Goal: Contribute content: Add original content to the website for others to see

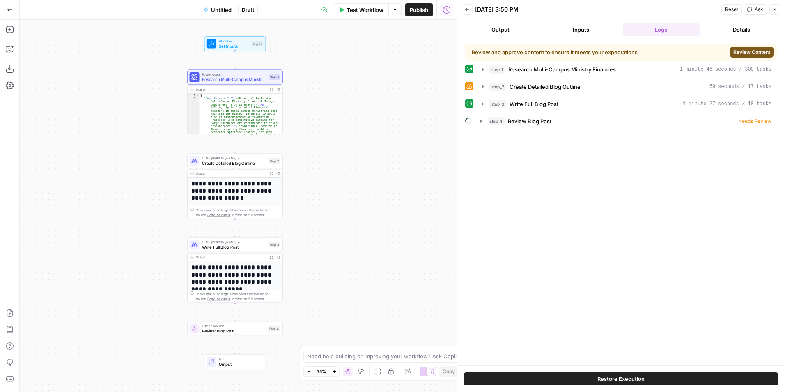
click at [740, 51] on span "Review Content" at bounding box center [751, 51] width 37 height 7
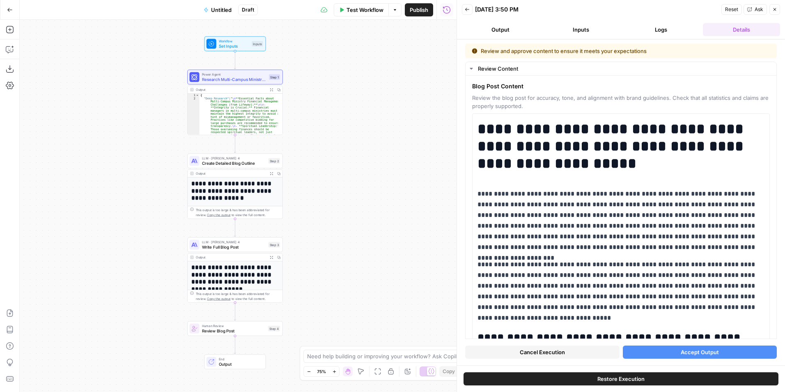
click at [694, 350] on span "Accept Output" at bounding box center [700, 352] width 38 height 8
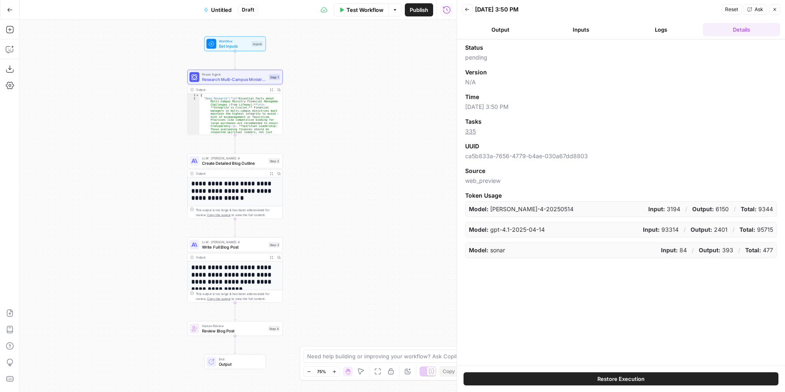
click at [582, 372] on button "Restore Execution" at bounding box center [621, 378] width 315 height 13
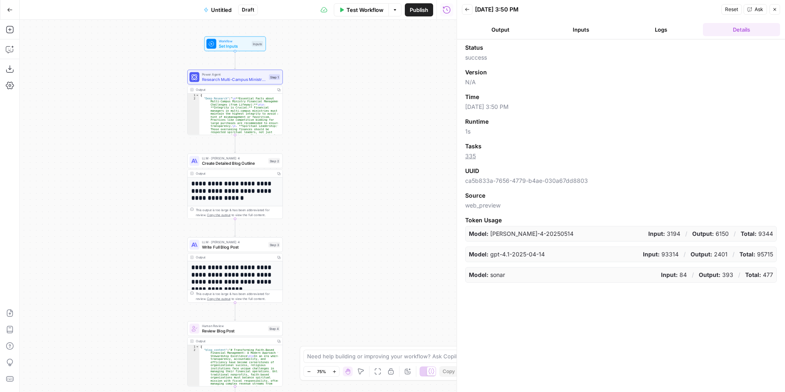
click at [521, 33] on button "Output" at bounding box center [500, 29] width 77 height 13
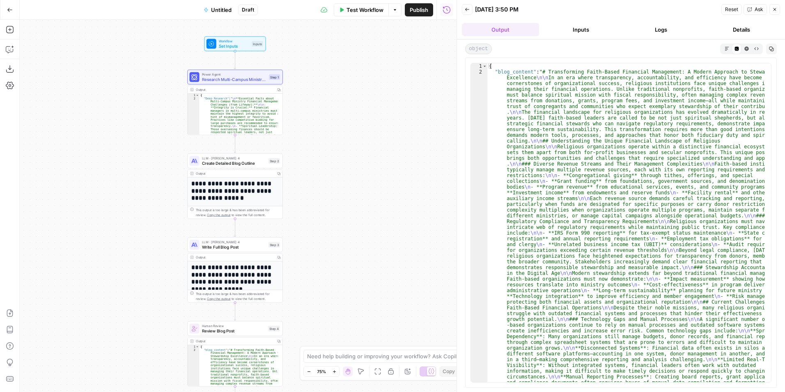
click at [468, 9] on icon "button" at bounding box center [467, 9] width 5 height 5
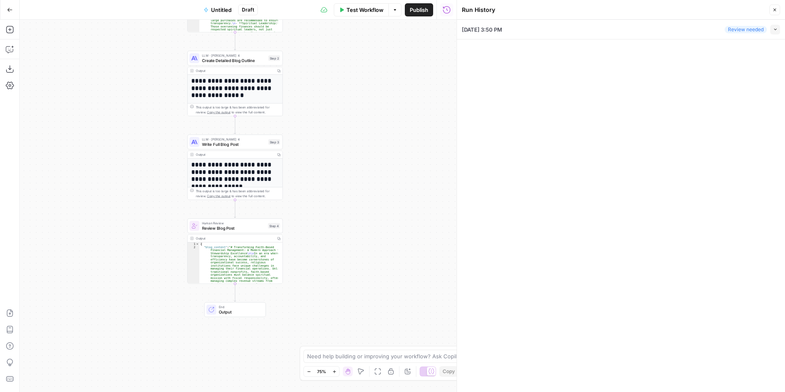
click at [773, 7] on icon "button" at bounding box center [774, 9] width 5 height 5
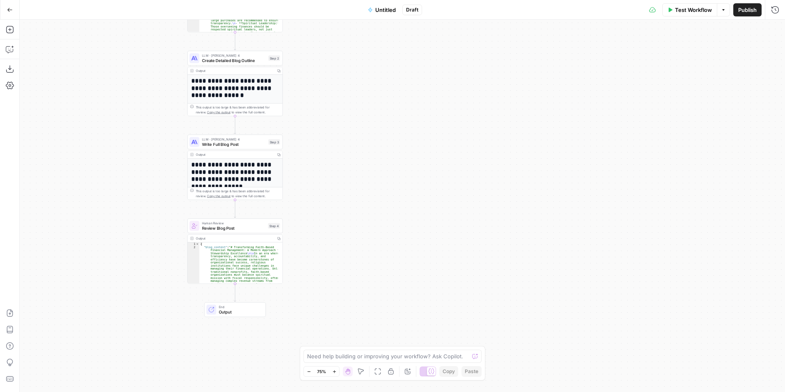
click at [693, 13] on span "Test Workflow" at bounding box center [693, 10] width 37 height 8
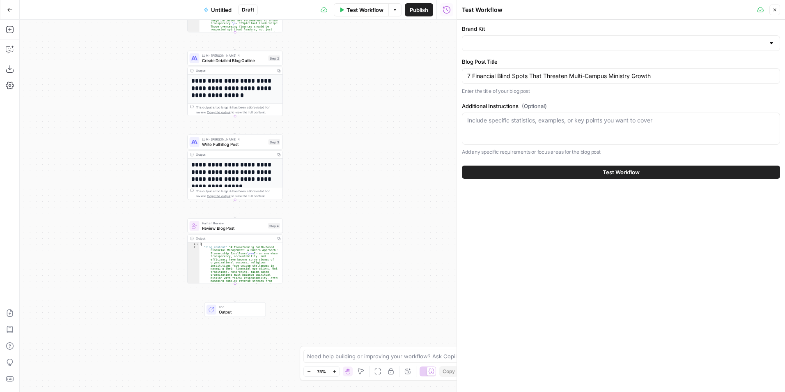
type input "Sage"
click at [552, 169] on button "Test Workflow" at bounding box center [621, 171] width 318 height 13
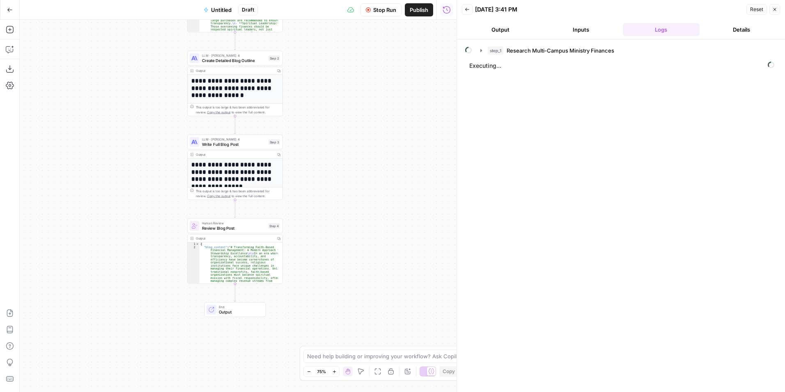
click at [504, 28] on button "Output" at bounding box center [500, 29] width 77 height 13
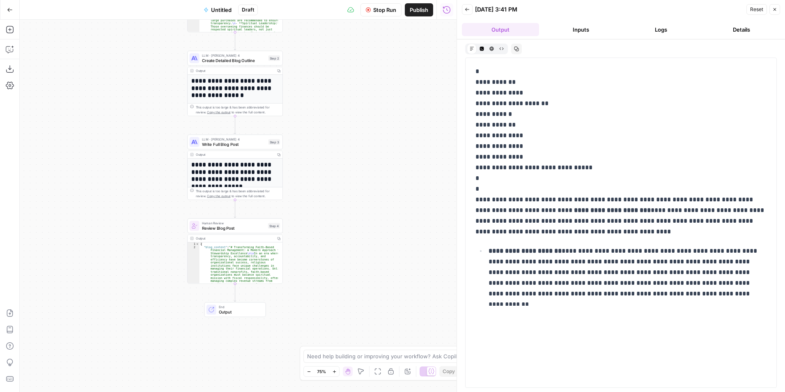
click at [656, 33] on button "Logs" at bounding box center [661, 29] width 77 height 13
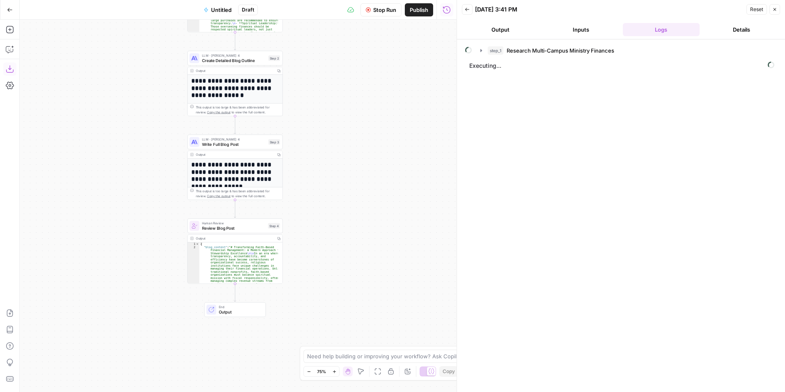
click at [14, 12] on button "Go Back" at bounding box center [9, 9] width 15 height 15
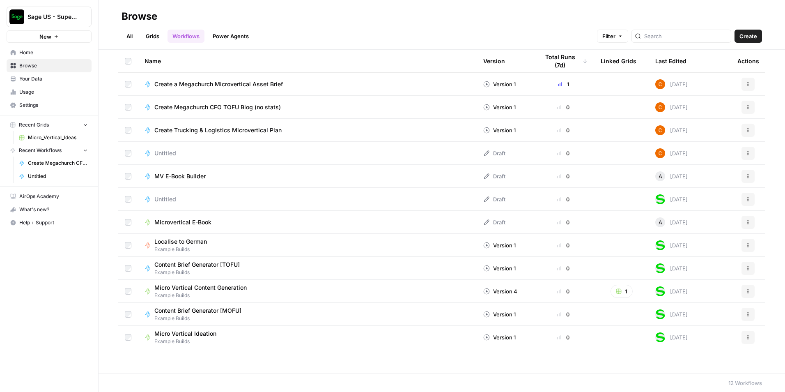
click at [37, 53] on span "Home" at bounding box center [53, 52] width 69 height 7
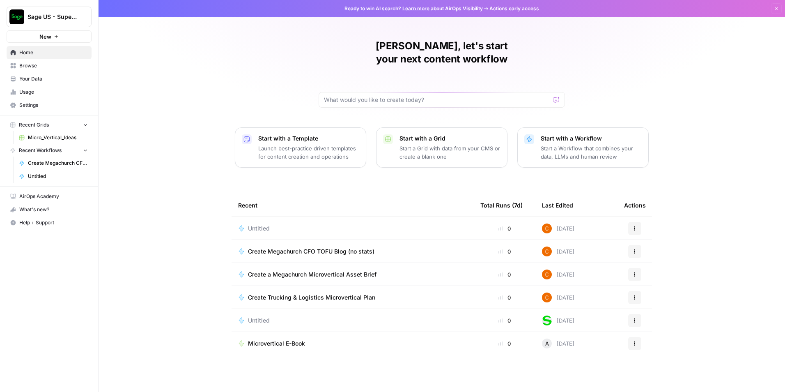
click at [254, 224] on span "Untitled" at bounding box center [259, 228] width 22 height 8
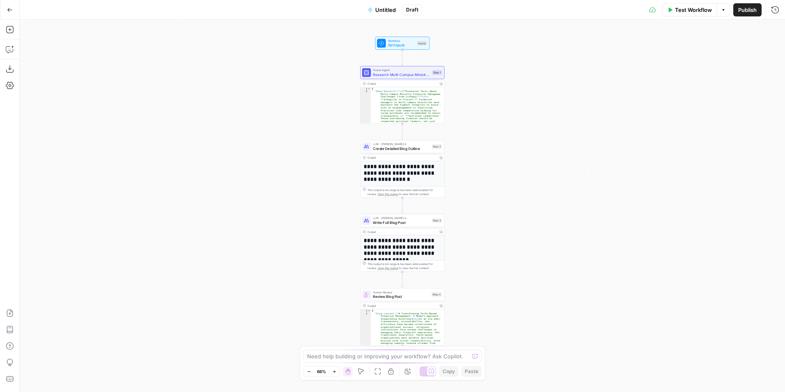
click at [694, 13] on span "Test Workflow" at bounding box center [693, 10] width 37 height 8
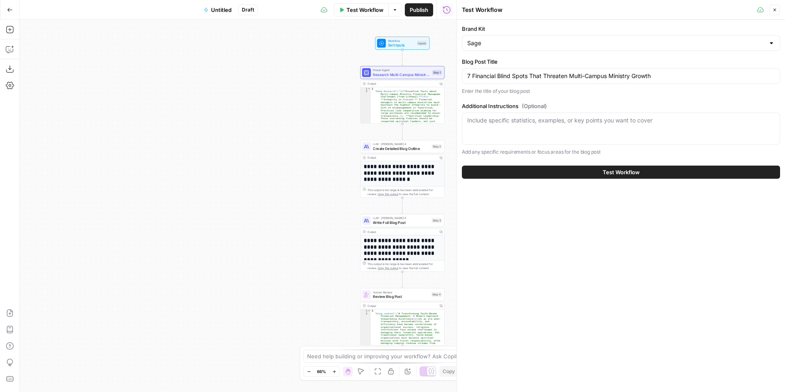
click at [562, 165] on button "Test Workflow" at bounding box center [621, 171] width 318 height 13
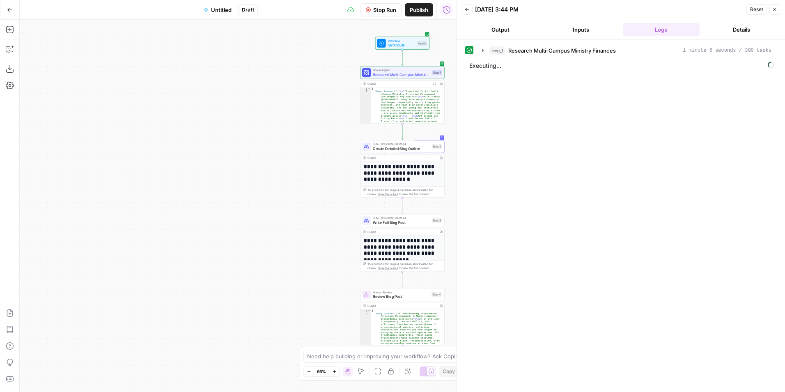
click at [515, 31] on button "Output" at bounding box center [500, 29] width 77 height 13
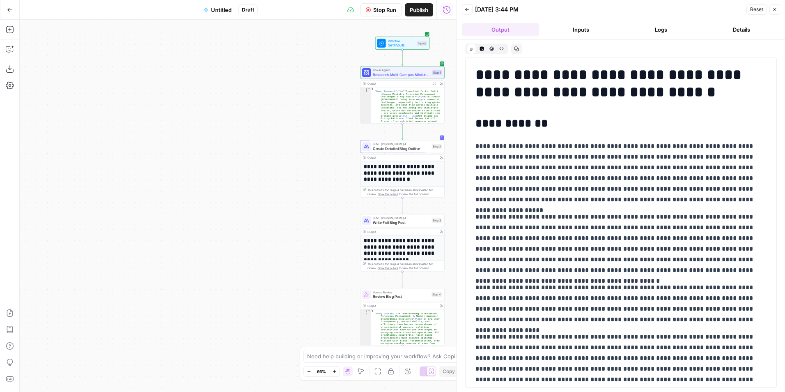
click at [676, 33] on button "Logs" at bounding box center [661, 29] width 77 height 13
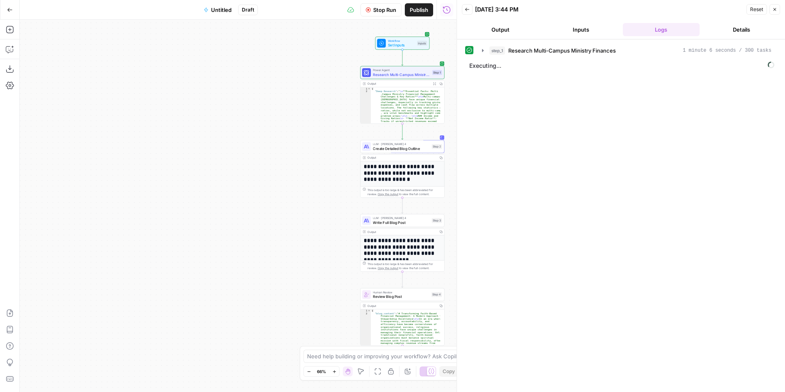
click at [511, 33] on button "Output" at bounding box center [500, 29] width 77 height 13
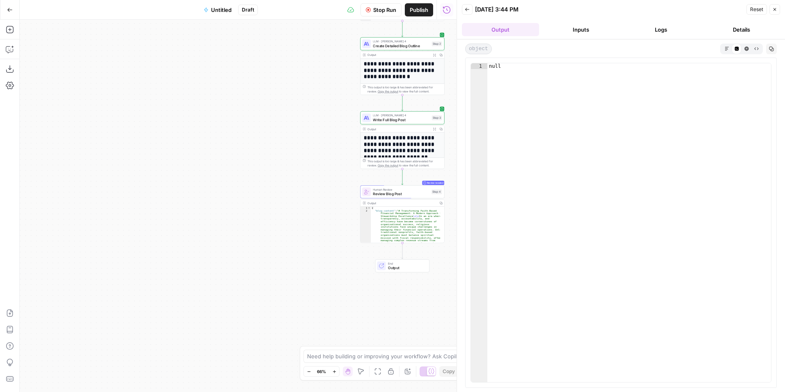
click at [331, 373] on button "Zoom In" at bounding box center [334, 371] width 10 height 10
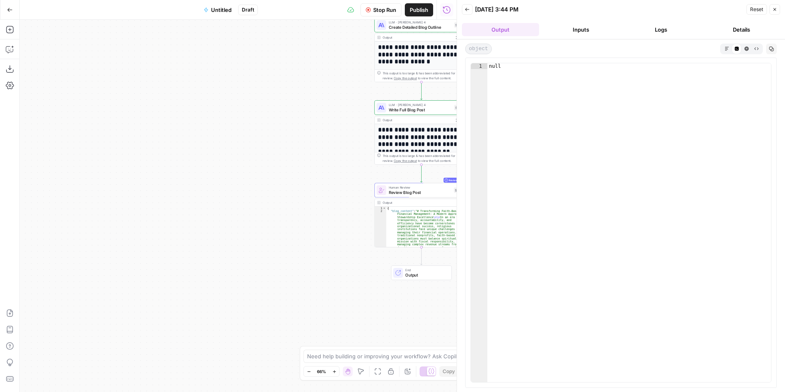
click at [331, 373] on button "Zoom In" at bounding box center [334, 371] width 10 height 10
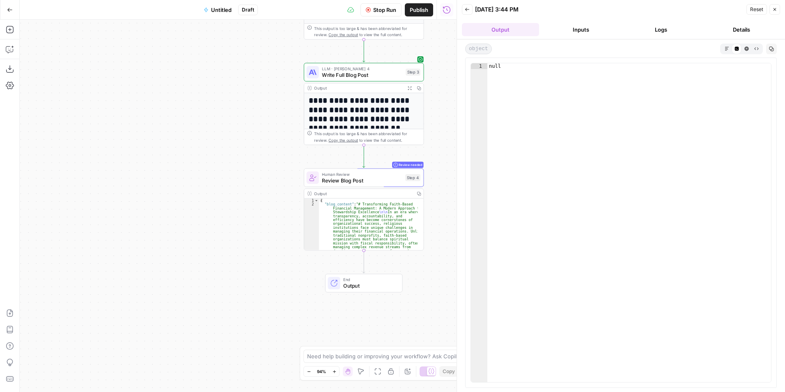
drag, startPoint x: 332, startPoint y: 298, endPoint x: 232, endPoint y: 291, distance: 100.0
click at [224, 291] on div "Workflow Set Inputs Inputs Power Agent Research Multi-Campus Ministry Finances …" at bounding box center [238, 206] width 437 height 372
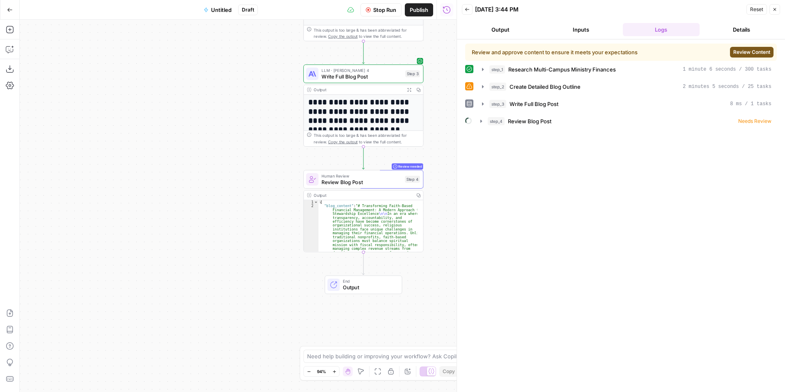
click at [737, 51] on span "Review Content" at bounding box center [751, 51] width 37 height 7
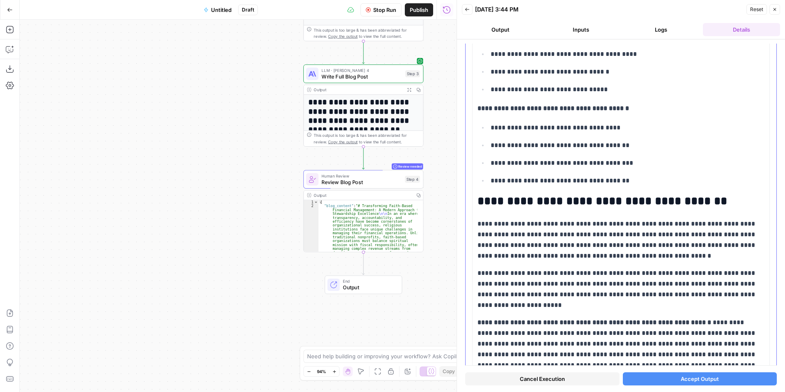
scroll to position [2208, 0]
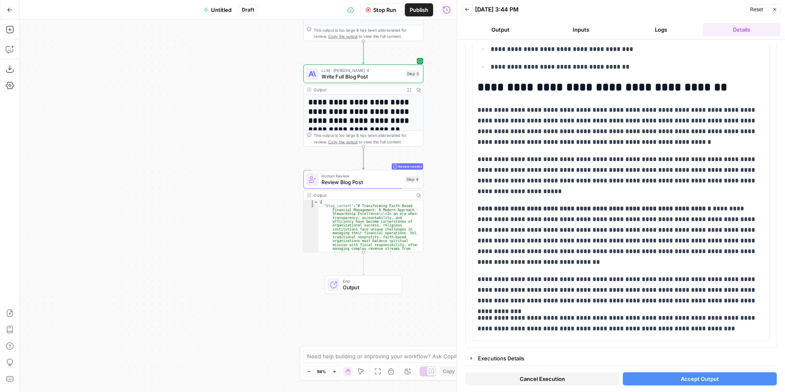
click at [639, 375] on button "Accept Output" at bounding box center [700, 378] width 154 height 13
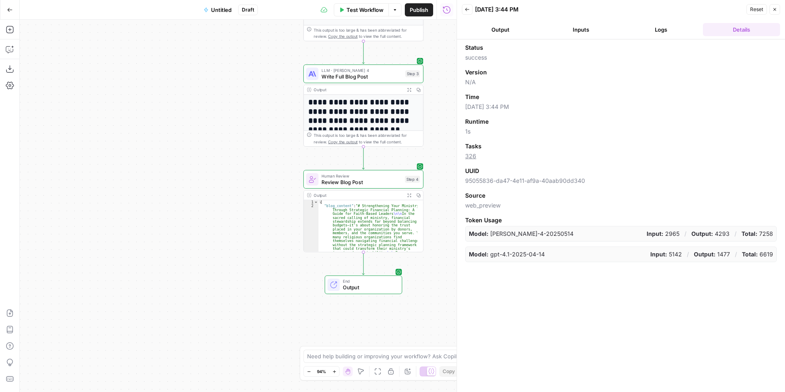
click at [517, 31] on button "Output" at bounding box center [500, 29] width 77 height 13
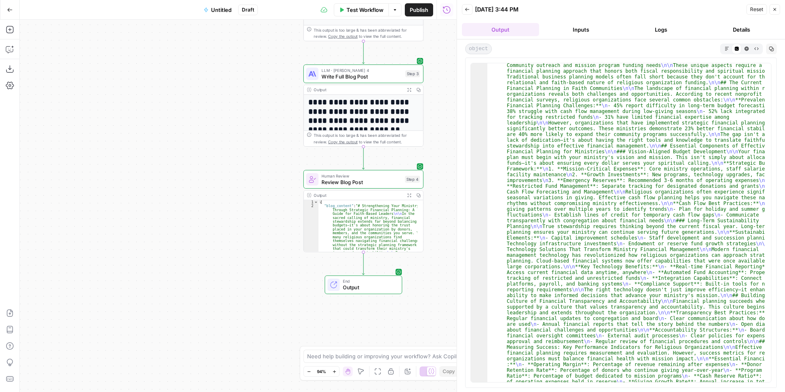
scroll to position [197, 0]
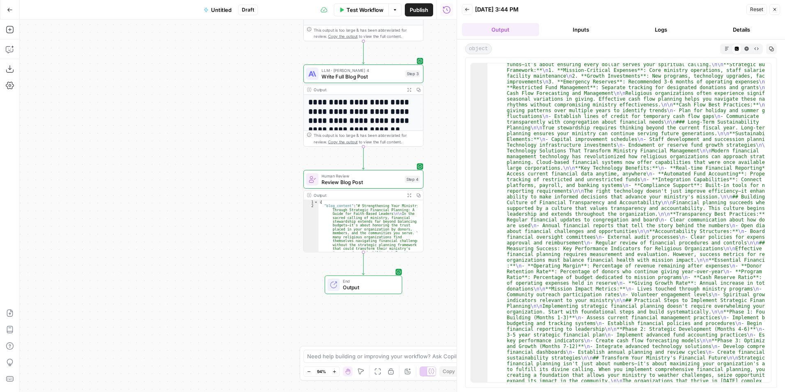
click at [584, 24] on button "Inputs" at bounding box center [580, 29] width 77 height 13
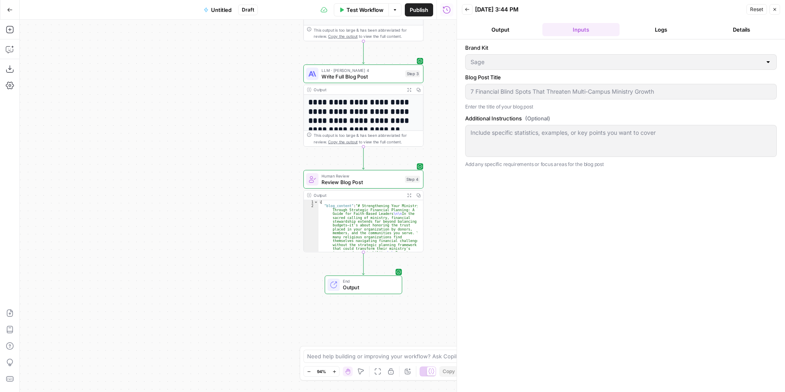
click at [666, 27] on button "Logs" at bounding box center [661, 29] width 77 height 13
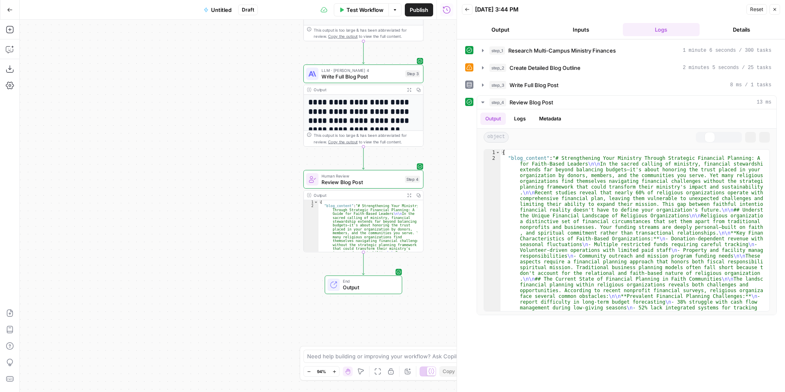
click at [510, 25] on button "Output" at bounding box center [500, 29] width 77 height 13
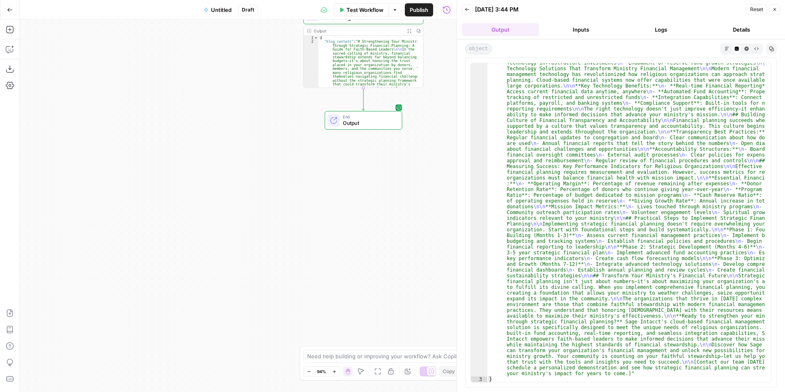
scroll to position [57, 0]
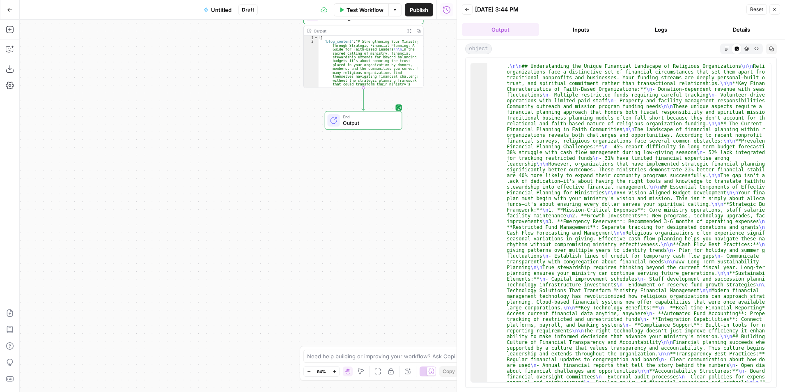
click at [729, 46] on icon "button" at bounding box center [727, 48] width 5 height 5
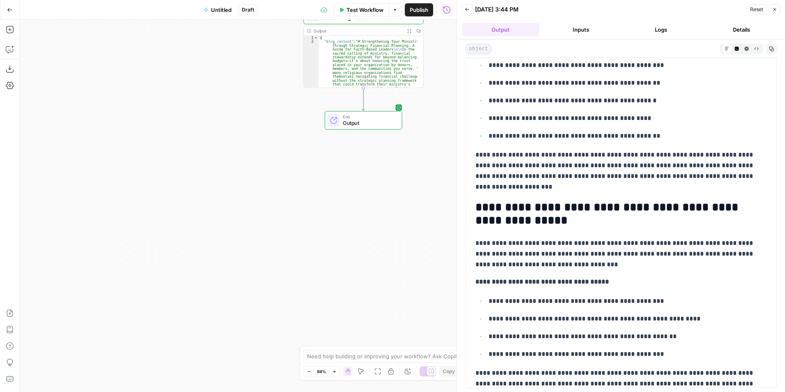
scroll to position [0, 0]
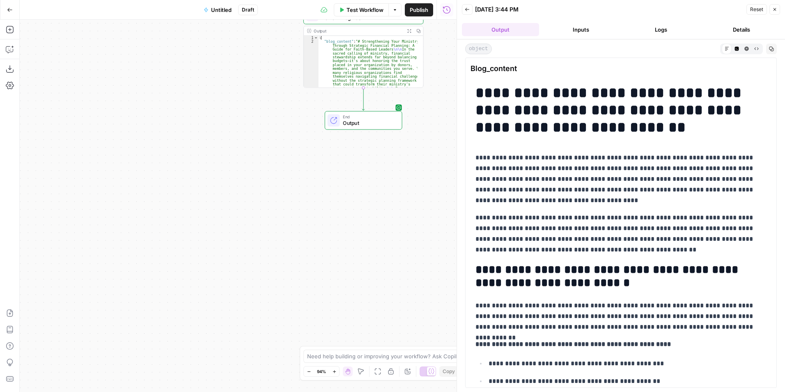
drag, startPoint x: 711, startPoint y: 374, endPoint x: 470, endPoint y: 74, distance: 385.0
click at [470, 74] on div "**********" at bounding box center [621, 222] width 312 height 330
copy div "**********"
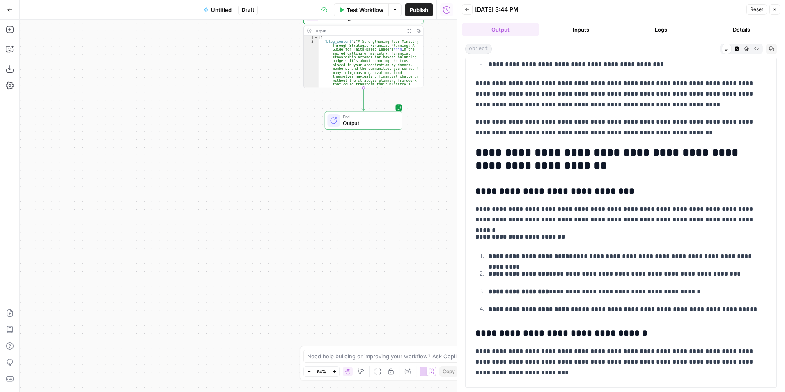
scroll to position [739, 0]
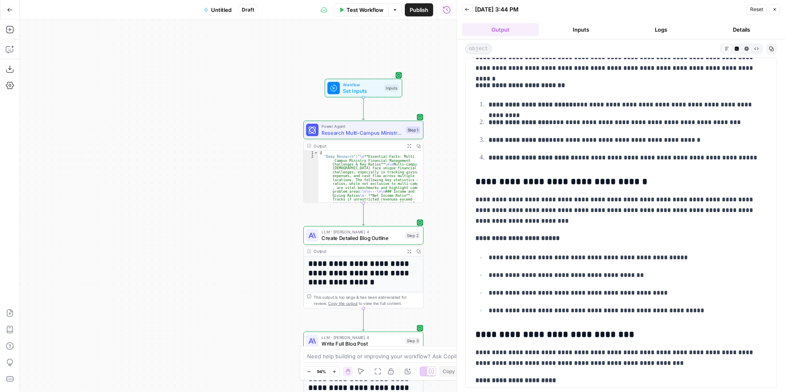
click at [14, 14] on button "Go Back" at bounding box center [9, 9] width 15 height 15
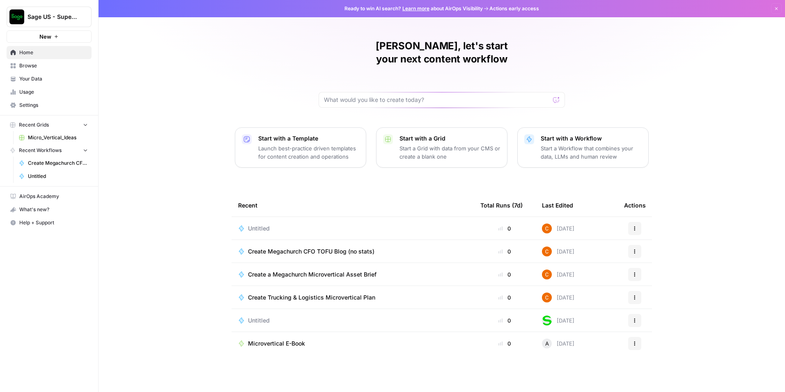
click at [396, 224] on div "Untitled" at bounding box center [352, 228] width 229 height 8
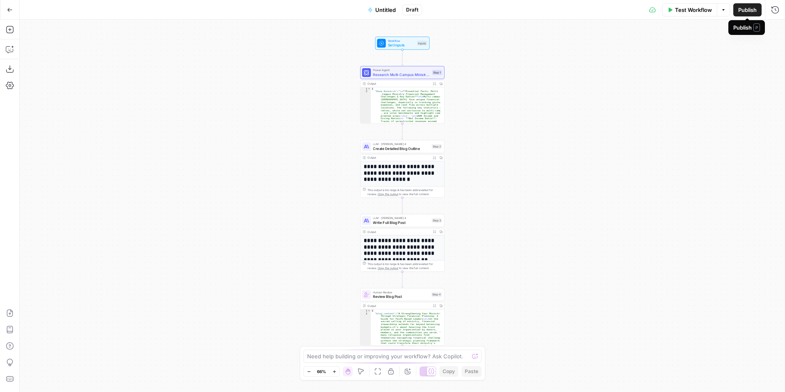
click at [744, 14] on button "Publish" at bounding box center [747, 9] width 28 height 13
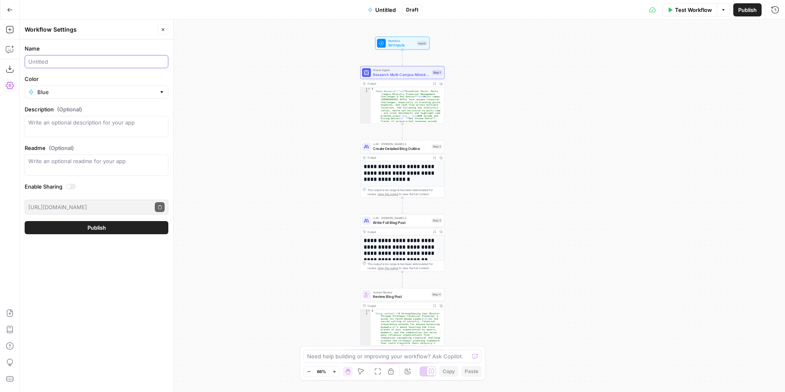
click at [49, 58] on input "Name" at bounding box center [96, 61] width 136 height 8
type input "TOFU blog creation for Megachurch"
click at [86, 226] on button "Publish" at bounding box center [97, 227] width 144 height 13
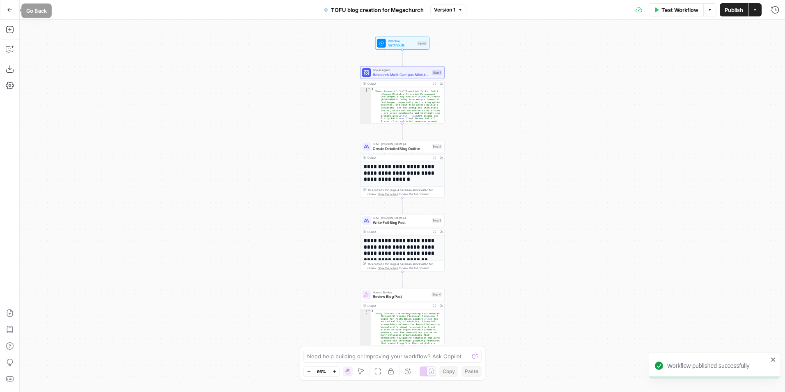
click at [14, 11] on button "Go Back" at bounding box center [9, 9] width 15 height 15
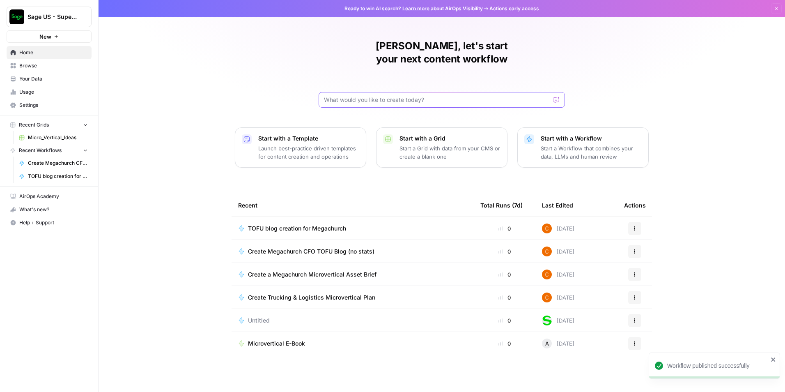
click at [421, 96] on input "text" at bounding box center [437, 100] width 226 height 8
paste input "✅ Loremi Dolors: AMET Cons Adip eli SED Doeiusm Tempor Incid: Utlabo e dolorema…"
type input "✅ Loremi Dolors: AMET Cons Adip eli SED Doeiusm Tempor Incid: Utlabo e dolorema…"
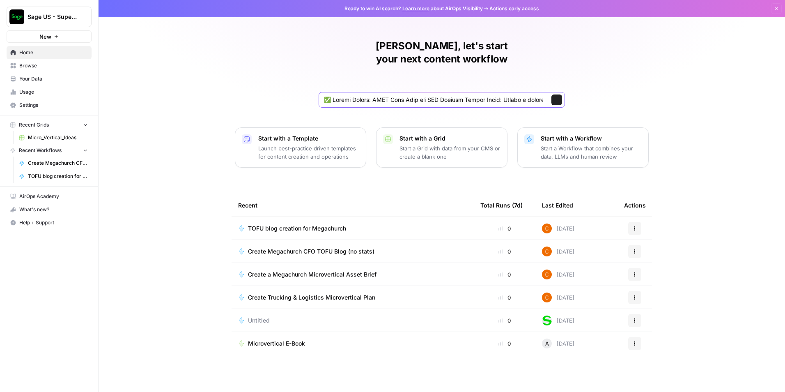
scroll to position [0, 3503]
click button "Send" at bounding box center [557, 99] width 11 height 11
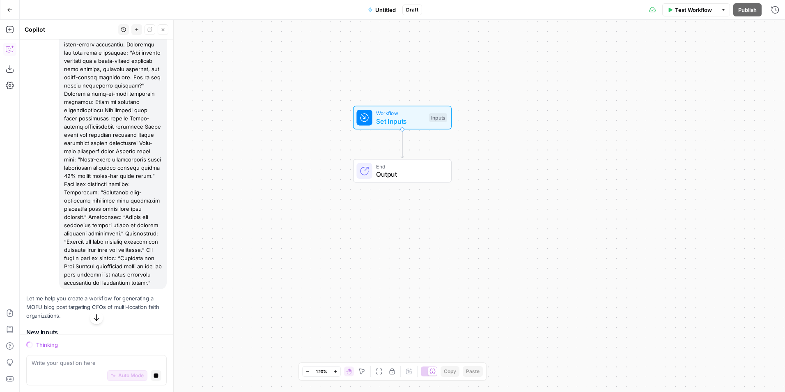
scroll to position [205, 0]
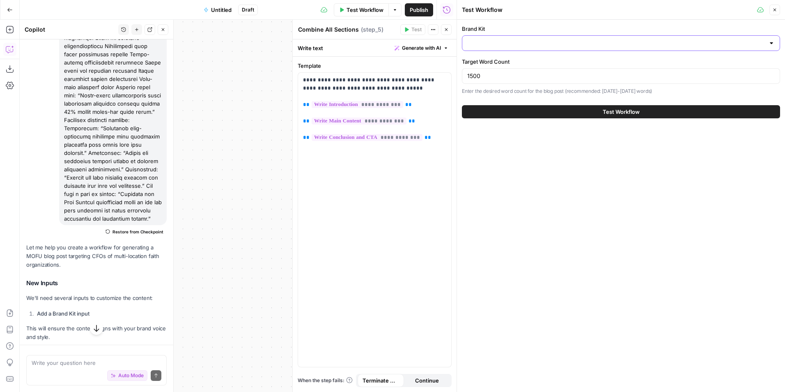
click at [545, 47] on div at bounding box center [621, 43] width 318 height 16
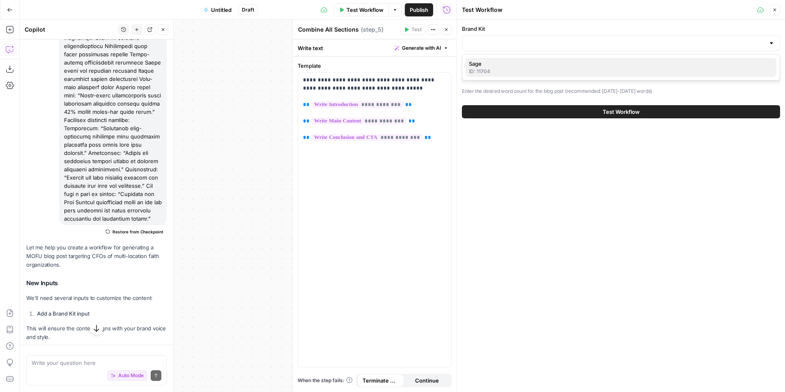
click at [540, 64] on span "Sage" at bounding box center [619, 64] width 301 height 8
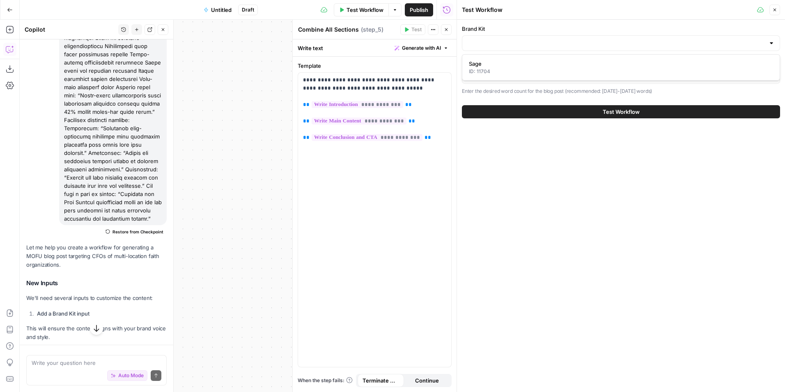
type input "Sage"
click at [654, 116] on button "Test Workflow" at bounding box center [621, 111] width 318 height 13
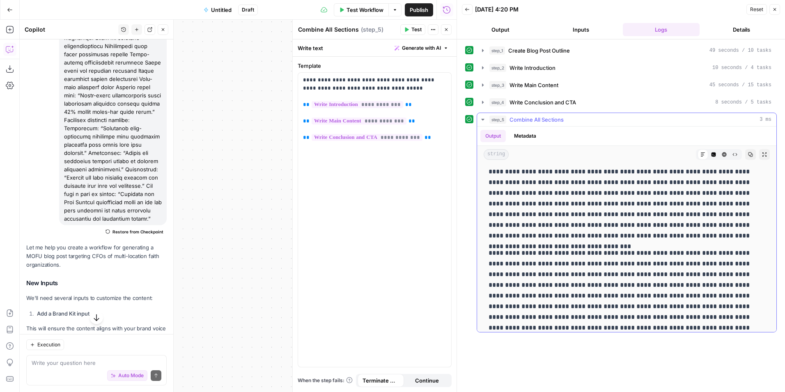
scroll to position [3017, 0]
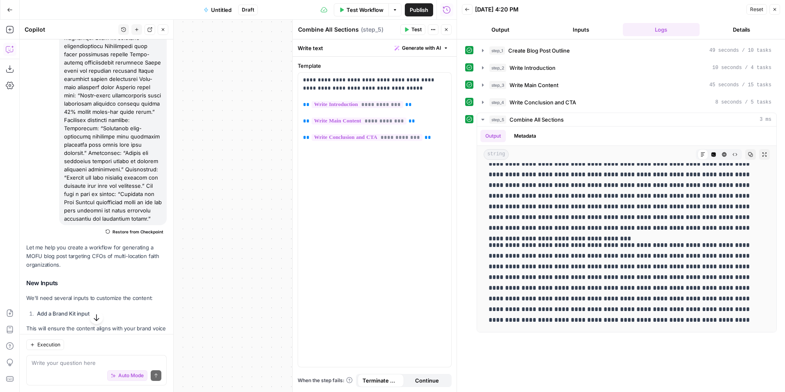
click at [6, 6] on button "Go Back" at bounding box center [9, 9] width 15 height 15
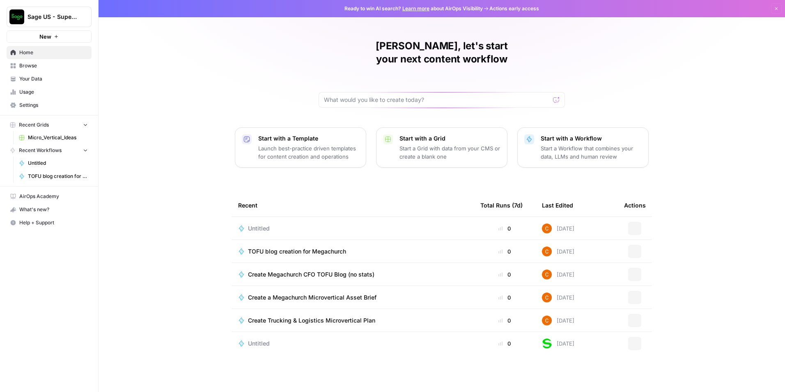
click at [390, 97] on div "[PERSON_NAME], let's start your next content workflow Start with a Template Lau…" at bounding box center [442, 196] width 687 height 392
click at [394, 92] on div at bounding box center [442, 100] width 246 height 16
paste input "Loremi Dolor: Sitame c adipiscingelit seddoeius Temporinc Utla etdo magn aliqua…"
type input "Loremi Dolor: Sitame c adipiscingelit seddoeius Temporinc Utla etdo magn aliqua…"
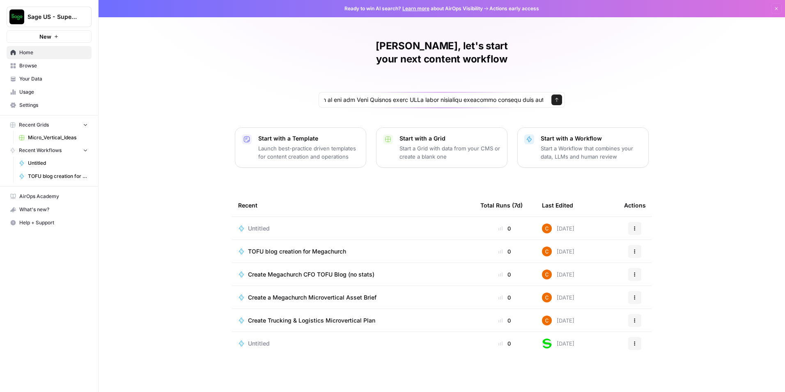
click at [561, 92] on div "Send" at bounding box center [442, 100] width 246 height 16
click at [549, 96] on div "Send" at bounding box center [553, 100] width 13 height 8
click at [556, 97] on icon "submit" at bounding box center [556, 99] width 5 height 5
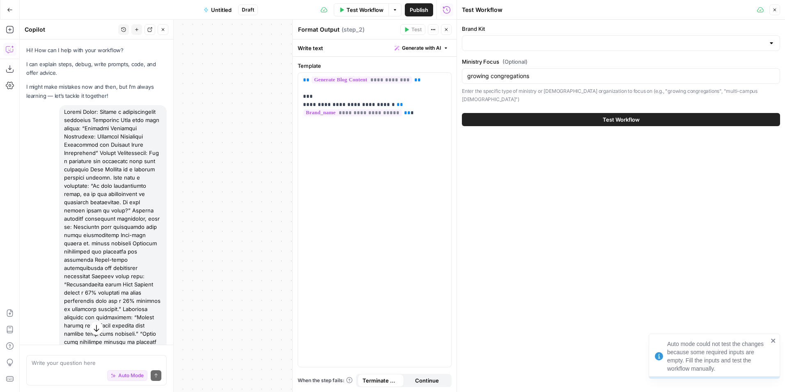
click at [524, 51] on div "Brand Kit Ministry Focus (Optional) growing congregations Enter the specific ty…" at bounding box center [621, 64] width 318 height 78
drag, startPoint x: 526, startPoint y: 44, endPoint x: 531, endPoint y: 51, distance: 8.7
click at [526, 44] on input "Brand Kit" at bounding box center [616, 43] width 298 height 8
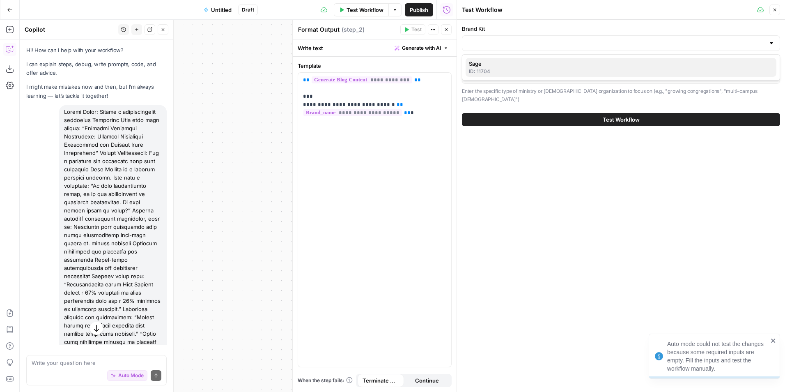
click at [534, 61] on span "Sage" at bounding box center [619, 64] width 301 height 8
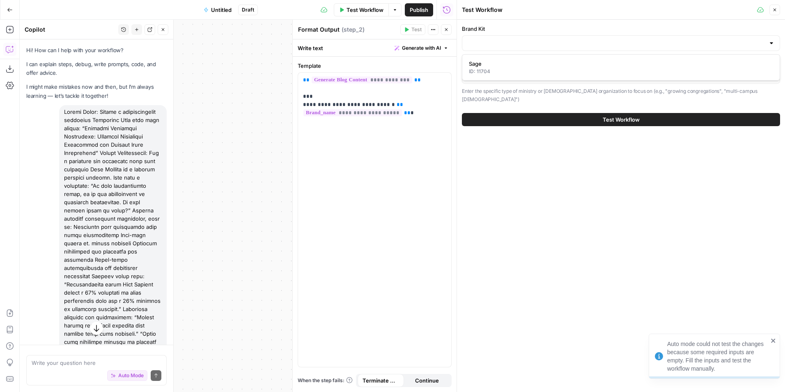
type input "Sage"
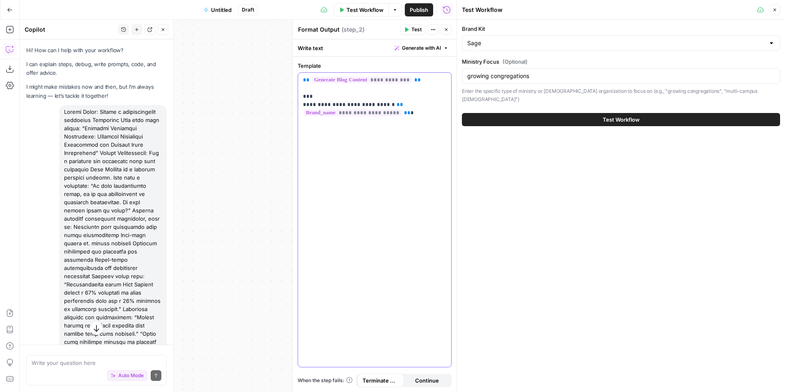
drag, startPoint x: 529, startPoint y: 80, endPoint x: 391, endPoint y: 84, distance: 138.0
click at [391, 84] on body "Sage US - Super Marketer New Home Browse Your Data Usage Settings Recent Grids …" at bounding box center [392, 196] width 785 height 392
click at [522, 71] on div "growing congregations" at bounding box center [621, 76] width 318 height 16
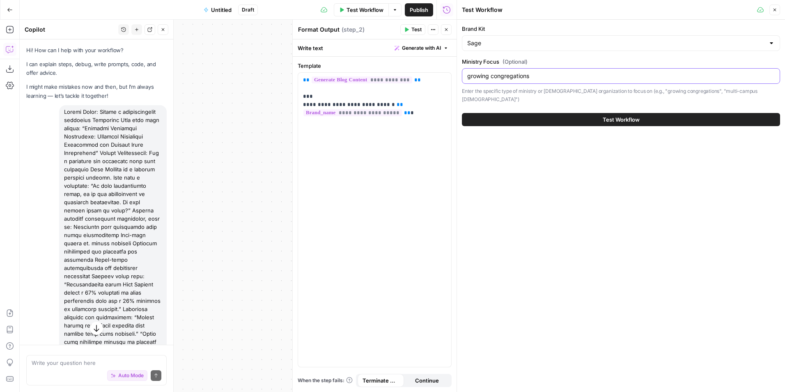
click at [513, 75] on input "growing congregations" at bounding box center [621, 76] width 308 height 8
click at [545, 113] on button "Test Workflow" at bounding box center [621, 119] width 318 height 13
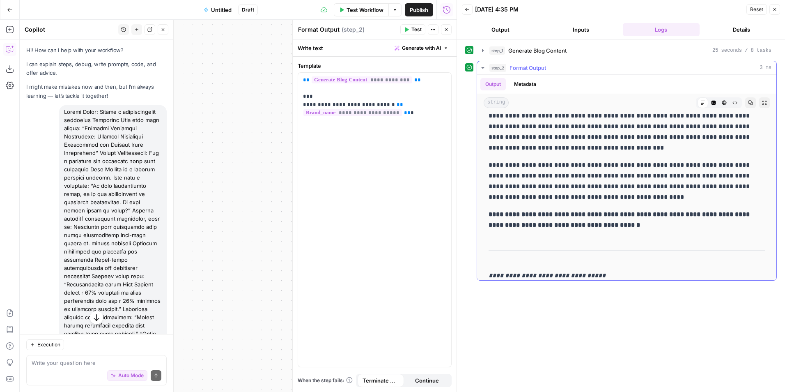
scroll to position [1623, 0]
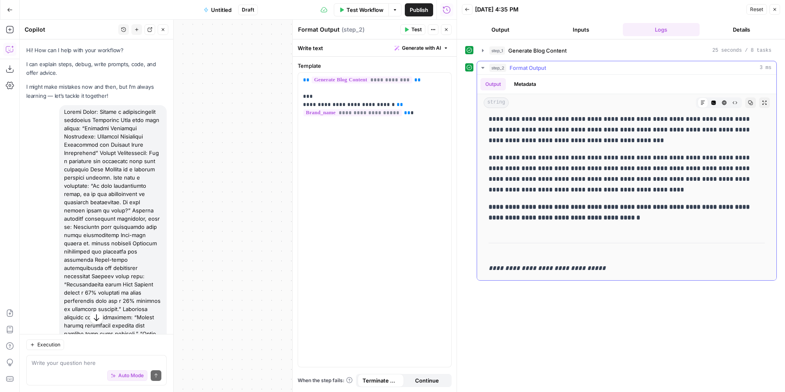
drag, startPoint x: 642, startPoint y: 225, endPoint x: 583, endPoint y: 118, distance: 122.3
click at [573, 98] on div "**********" at bounding box center [626, 177] width 299 height 205
drag, startPoint x: 645, startPoint y: 230, endPoint x: 590, endPoint y: 183, distance: 72.8
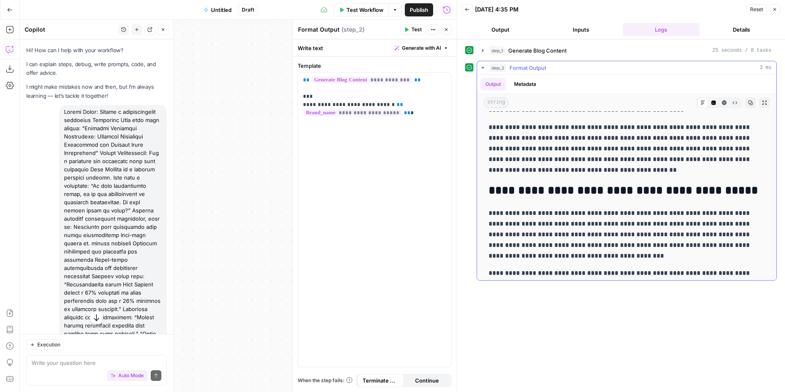
drag, startPoint x: 626, startPoint y: 222, endPoint x: 526, endPoint y: 103, distance: 155.4
click at [526, 103] on div "**********" at bounding box center [626, 177] width 299 height 205
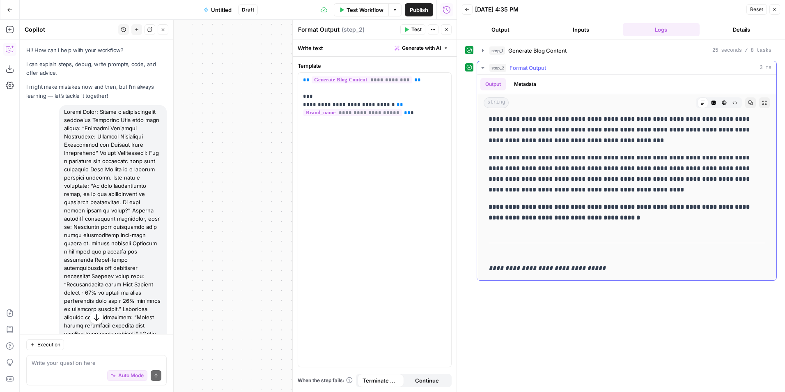
drag, startPoint x: 638, startPoint y: 224, endPoint x: 605, endPoint y: 131, distance: 98.6
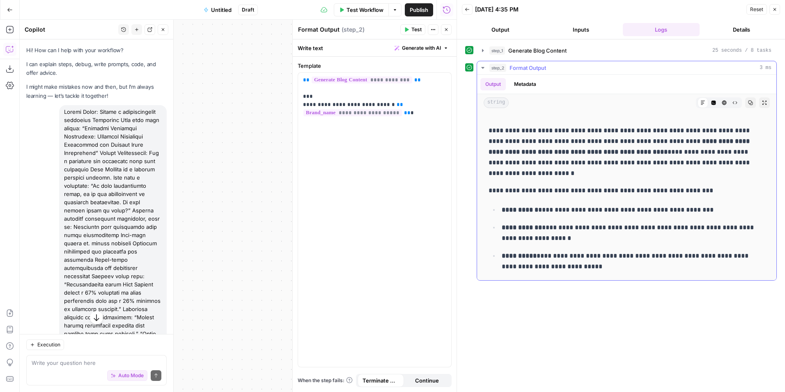
scroll to position [0, 0]
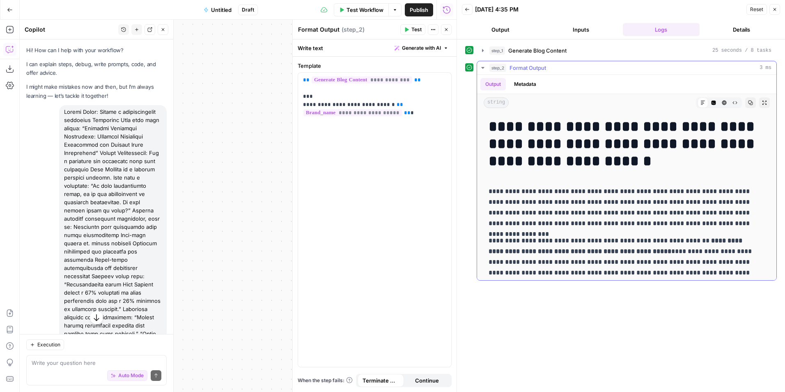
drag, startPoint x: 644, startPoint y: 221, endPoint x: 491, endPoint y: 126, distance: 180.0
copy div "**********"
click at [418, 6] on span "Publish" at bounding box center [419, 10] width 18 height 8
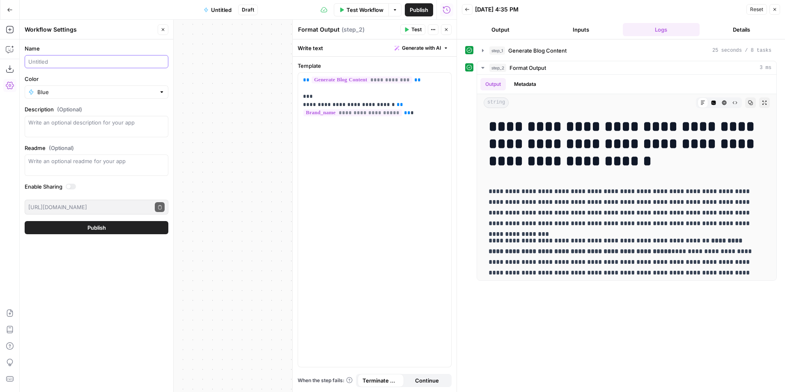
click at [42, 58] on input "Name" at bounding box center [96, 61] width 136 height 8
click at [32, 61] on input "TOFU blog creation for Megachurch" at bounding box center [96, 61] width 136 height 8
type input "BOFU blog creation for Megachurch"
click at [120, 228] on button "Publish" at bounding box center [97, 227] width 144 height 13
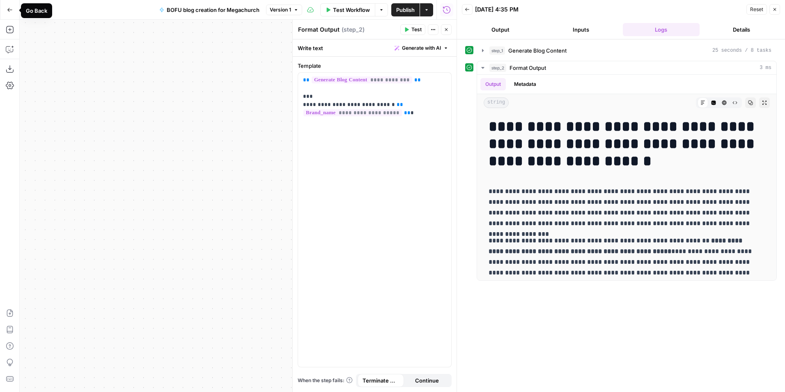
click at [7, 9] on icon "button" at bounding box center [10, 10] width 6 height 6
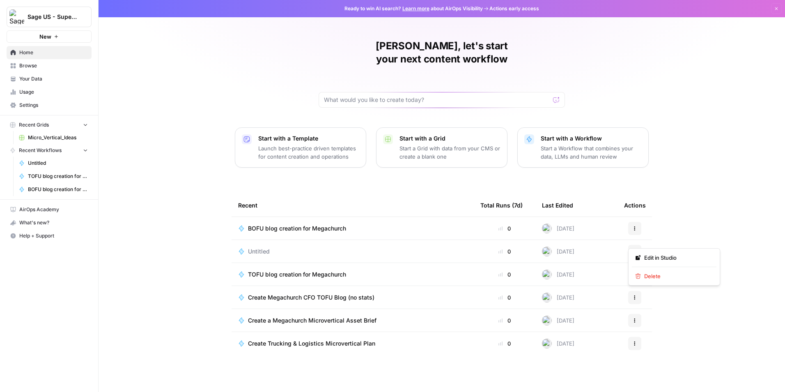
click at [632, 245] on button "Actions" at bounding box center [634, 251] width 13 height 13
click at [644, 276] on span "Delete" at bounding box center [677, 276] width 66 height 8
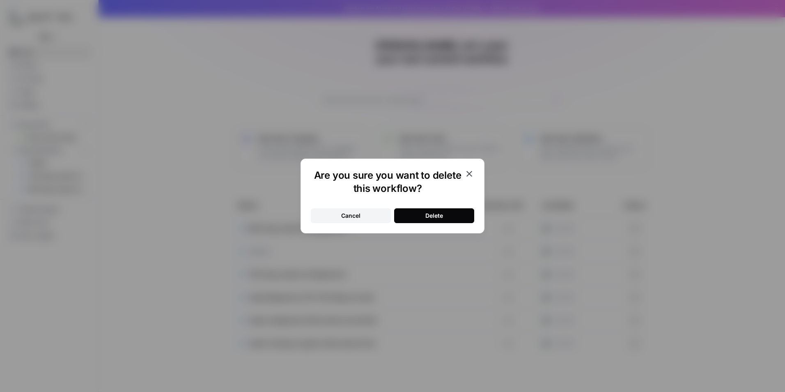
click at [439, 216] on div "Delete" at bounding box center [434, 215] width 18 height 8
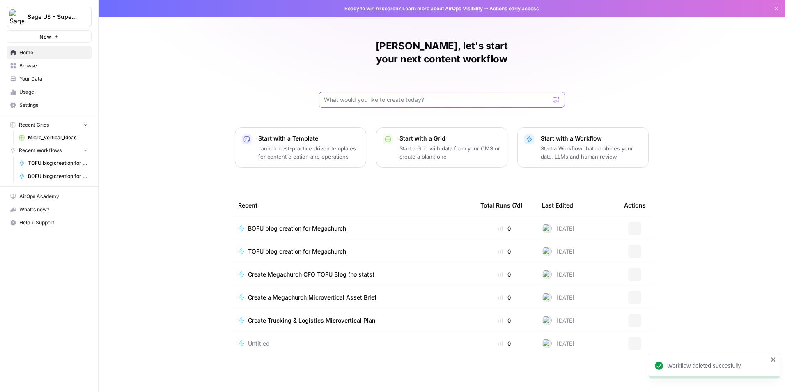
click at [440, 96] on input "text" at bounding box center [437, 100] width 226 height 8
paste input "Loremi Dolor: Sitame c adipiscingelit seddoeius Temporinc Utla etdo magn aliqua…"
type input "Loremi Dolor: Sitame c adipiscingelit seddoeius Temporinc Utla etdo magn aliqua…"
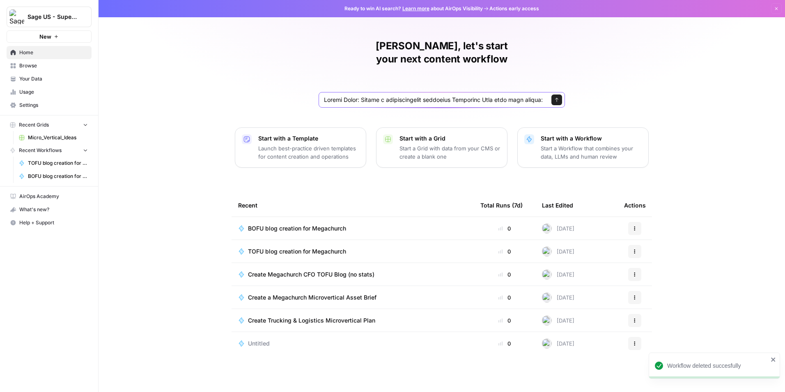
click at [561, 94] on button "Send" at bounding box center [557, 99] width 11 height 11
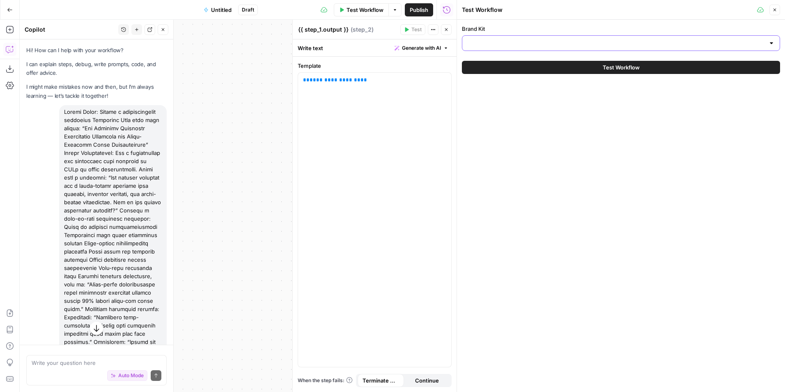
click at [519, 46] on input "Brand Kit" at bounding box center [616, 43] width 298 height 8
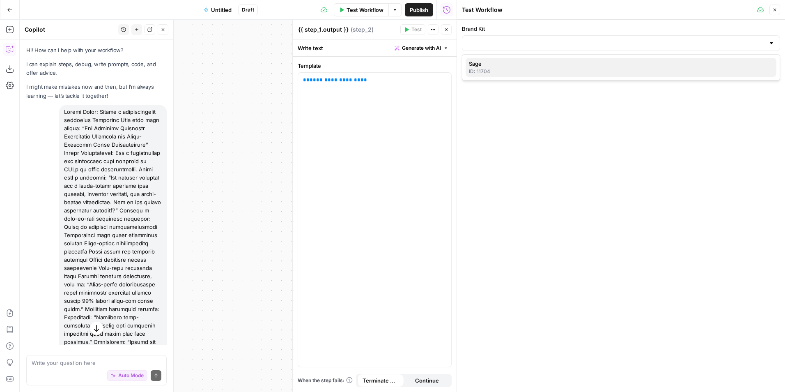
click at [517, 64] on span "Sage" at bounding box center [619, 64] width 301 height 8
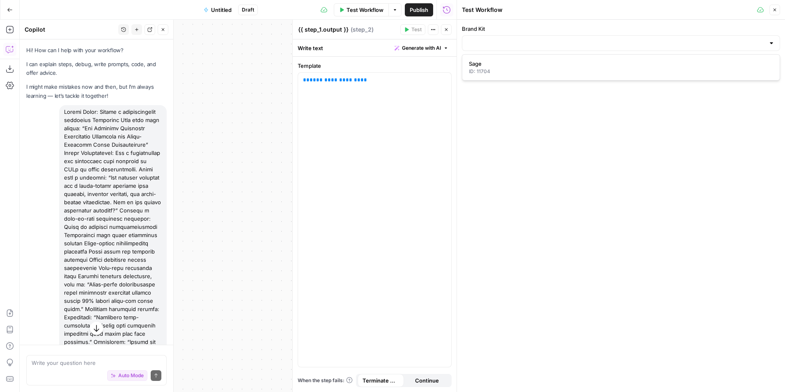
type input "Sage"
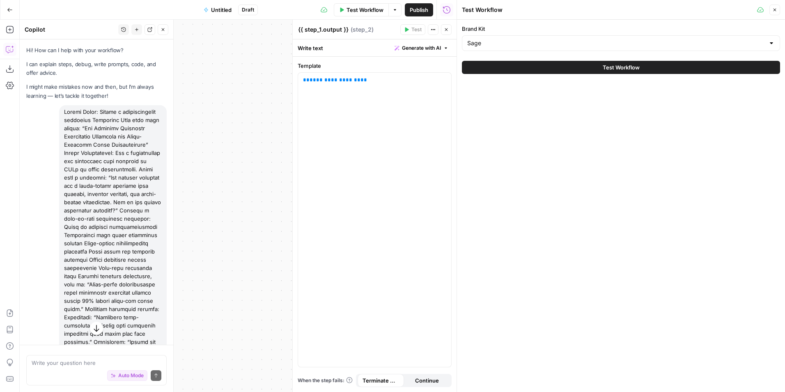
click at [520, 64] on button "Test Workflow" at bounding box center [621, 67] width 318 height 13
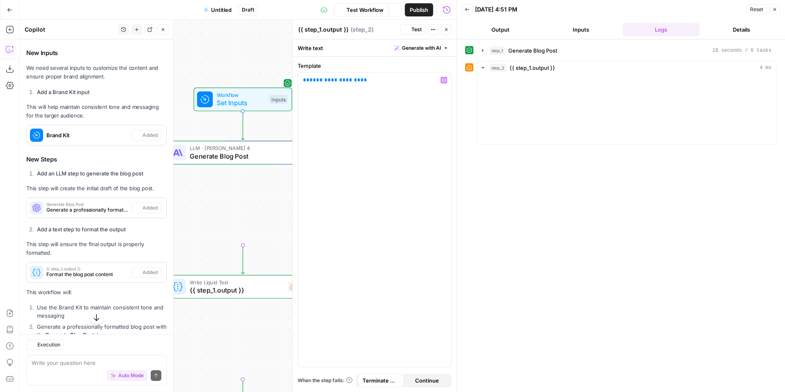
scroll to position [493, 0]
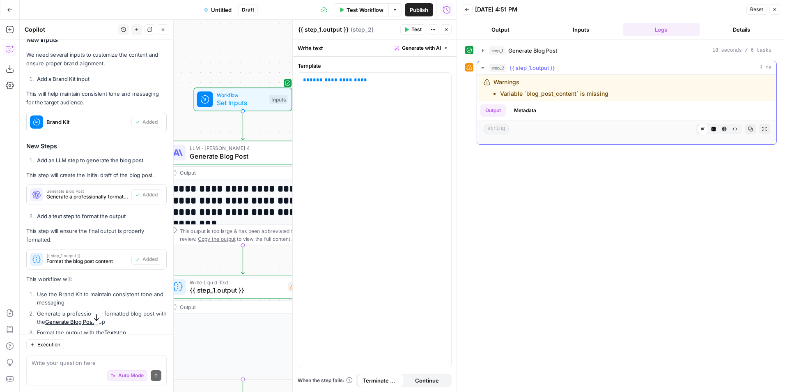
click at [560, 91] on li "Variable `blog_post_content` is missing" at bounding box center [554, 94] width 108 height 8
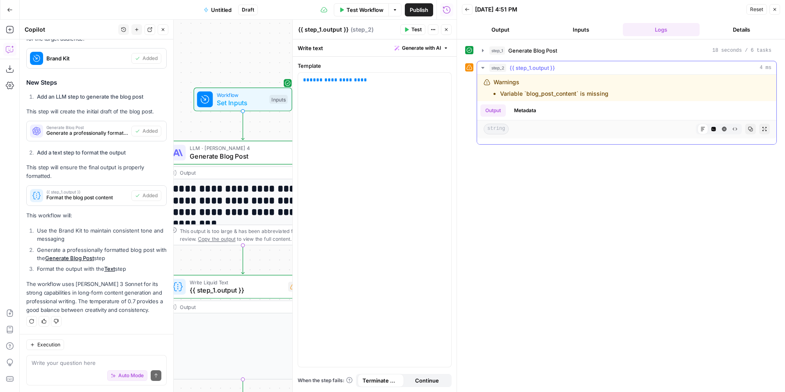
scroll to position [7, 0]
click at [465, 70] on div "step_1 Generate Blog Post 18 seconds / 6 tasks step_2 {{ step_1.output }} 4 ms …" at bounding box center [621, 215] width 328 height 352
click at [482, 68] on icon "button" at bounding box center [483, 67] width 7 height 7
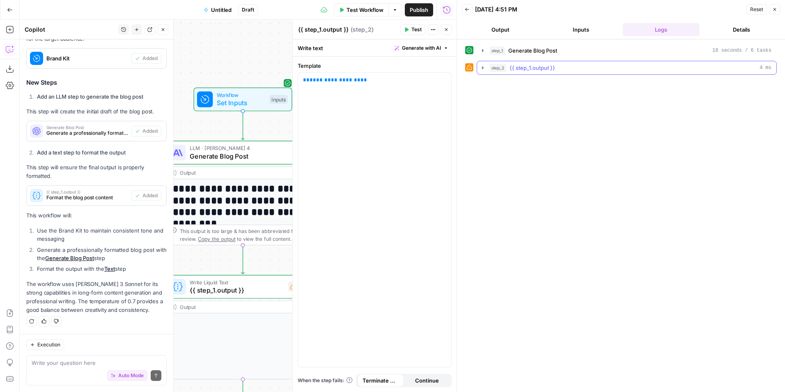
click at [482, 68] on icon "button" at bounding box center [483, 67] width 7 height 7
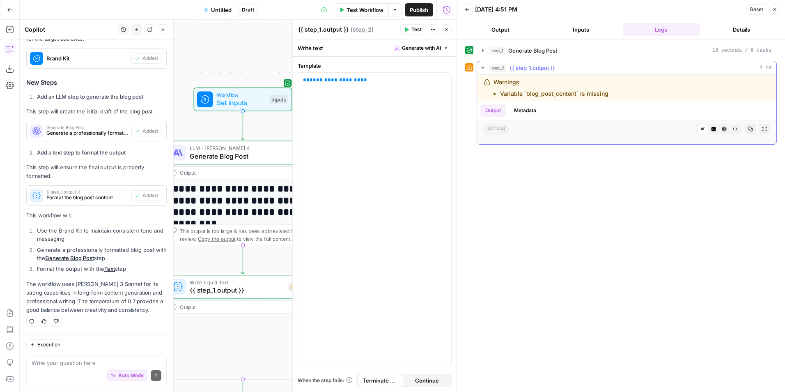
click at [554, 92] on li "Variable `blog_post_content` is missing" at bounding box center [554, 94] width 108 height 8
click at [513, 111] on button "Metadata" at bounding box center [525, 110] width 32 height 12
click at [501, 113] on button "Output" at bounding box center [492, 110] width 25 height 12
click at [514, 108] on button "Metadata" at bounding box center [525, 110] width 32 height 12
click at [502, 109] on button "Output" at bounding box center [492, 110] width 25 height 12
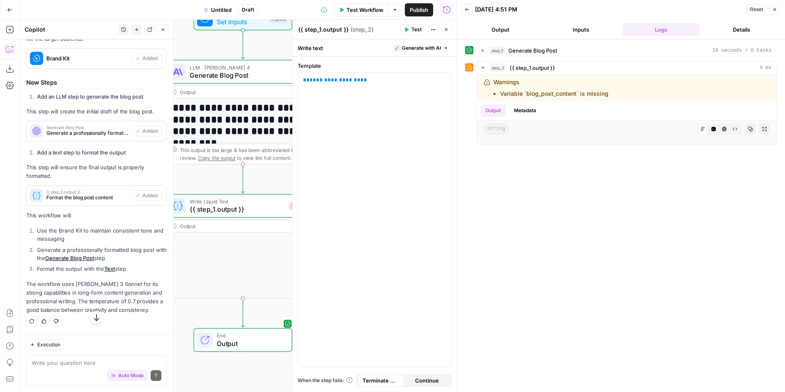
scroll to position [581, 0]
click at [483, 69] on icon "button" at bounding box center [483, 67] width 7 height 7
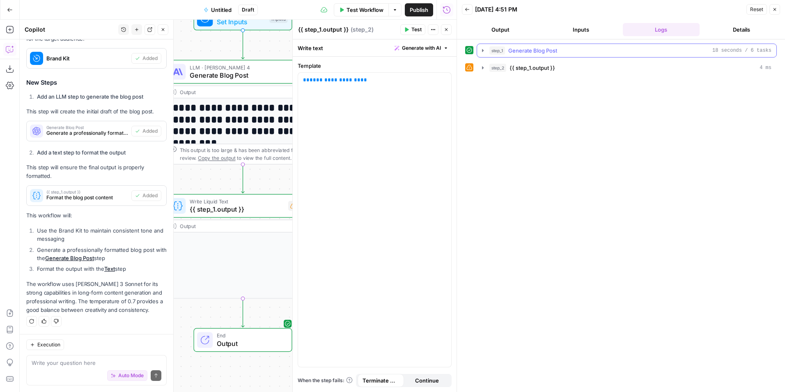
click at [483, 55] on button "step_1 Generate Blog Post 18 seconds / 6 tasks" at bounding box center [626, 50] width 299 height 13
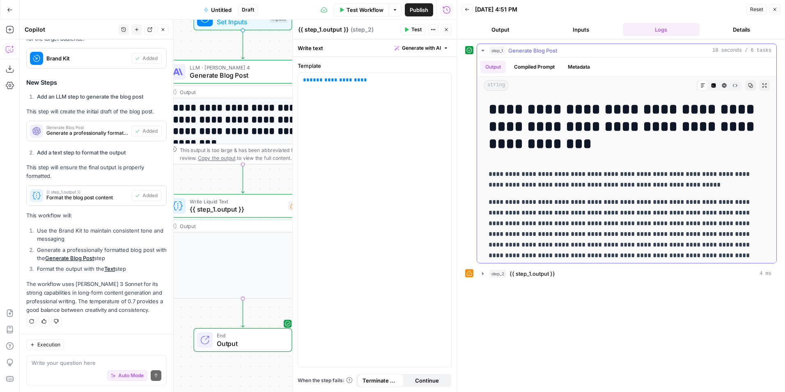
click at [483, 55] on button "step_1 Generate Blog Post 18 seconds / 6 tasks" at bounding box center [626, 50] width 299 height 13
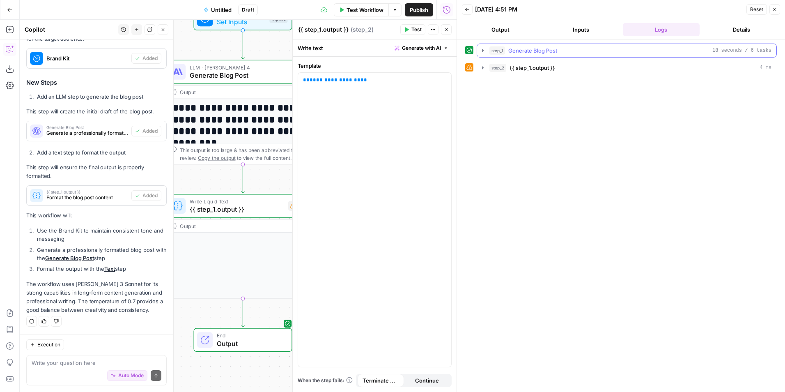
click at [485, 54] on button "step_1 Generate Blog Post 18 seconds / 6 tasks" at bounding box center [626, 50] width 299 height 13
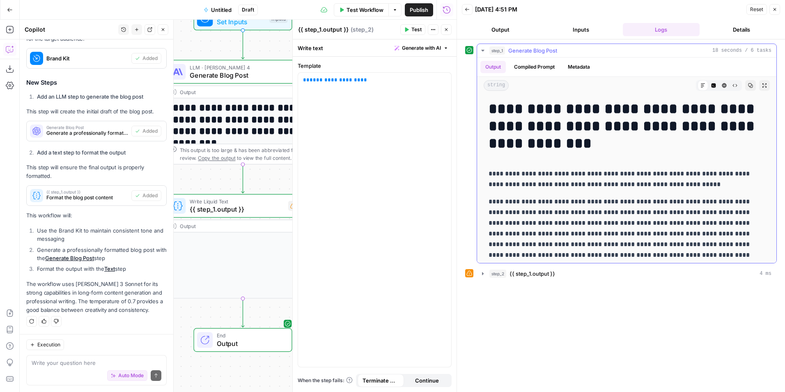
scroll to position [0, 0]
click at [484, 50] on icon "button" at bounding box center [482, 51] width 3 height 2
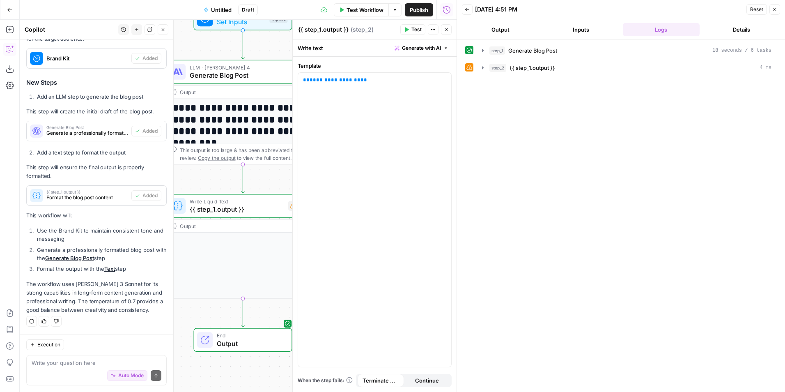
click at [348, 11] on span "Test Workflow" at bounding box center [365, 10] width 37 height 8
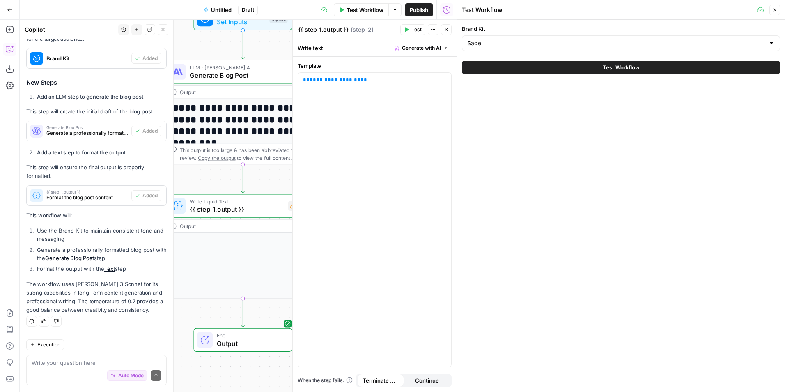
click at [637, 67] on span "Test Workflow" at bounding box center [621, 67] width 37 height 8
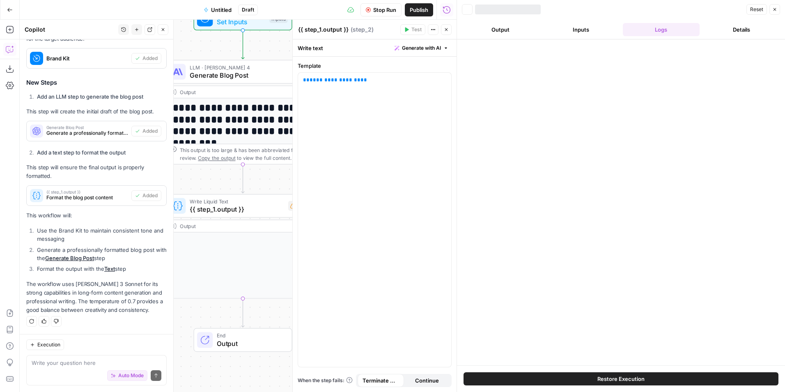
scroll to position [581, 0]
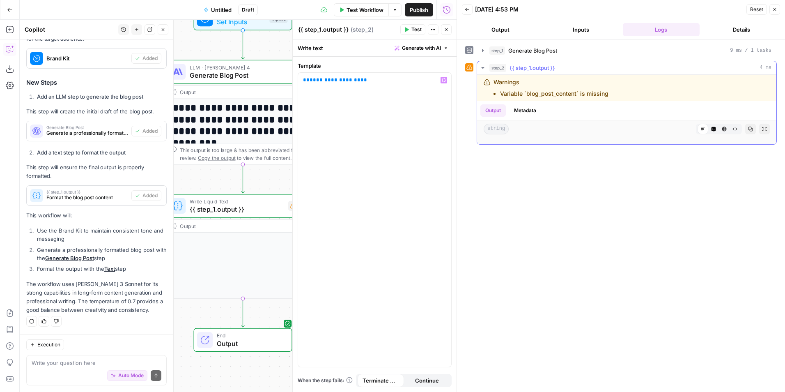
drag, startPoint x: 569, startPoint y: 90, endPoint x: 554, endPoint y: 94, distance: 15.6
click at [568, 90] on li "Variable `blog_post_content` is missing" at bounding box center [554, 94] width 108 height 8
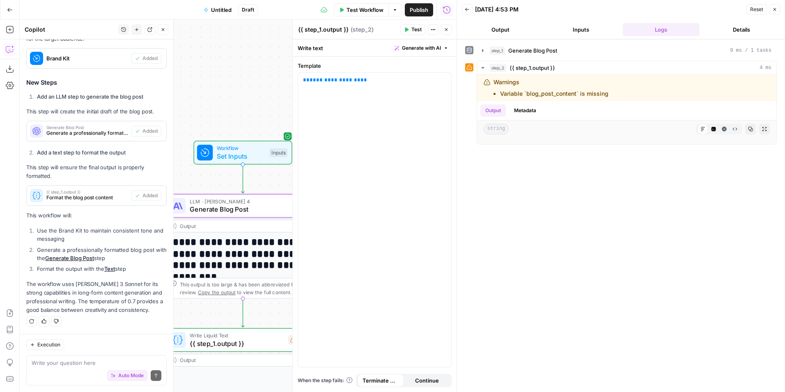
click at [74, 258] on link "Generate Blog Post" at bounding box center [69, 258] width 49 height 7
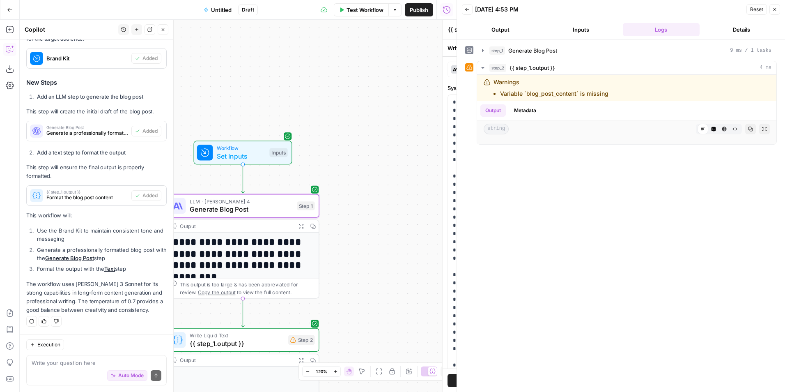
type textarea "Generate Blog Post"
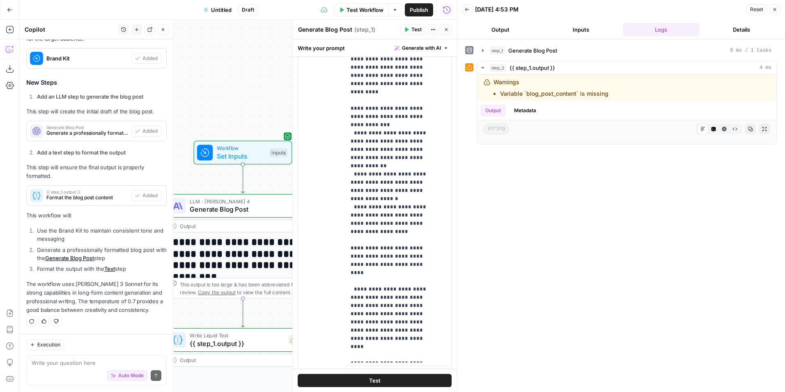
scroll to position [392, 0]
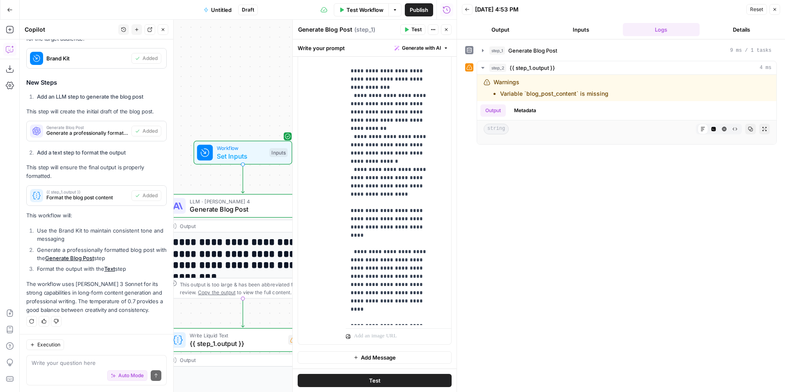
click at [369, 382] on span "Test" at bounding box center [374, 380] width 11 height 8
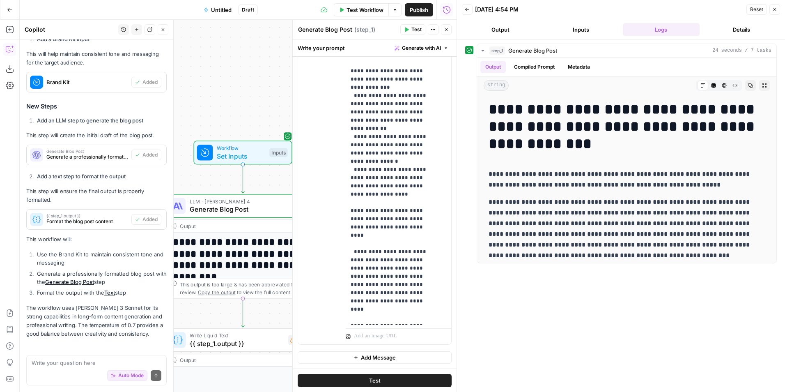
scroll to position [581, 0]
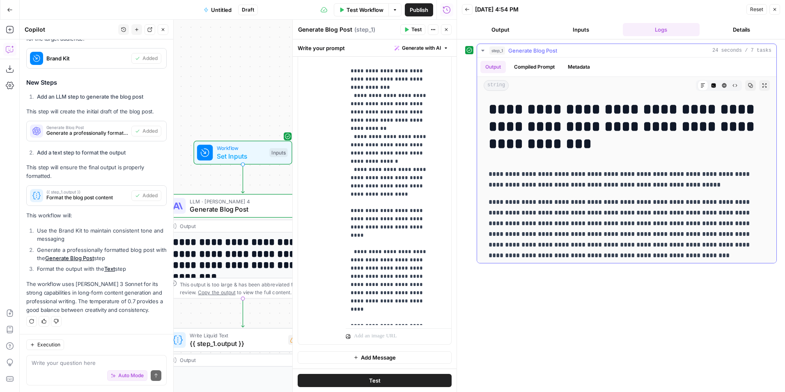
click at [481, 54] on button "step_1 Generate Blog Post 24 seconds / 7 tasks" at bounding box center [626, 50] width 299 height 13
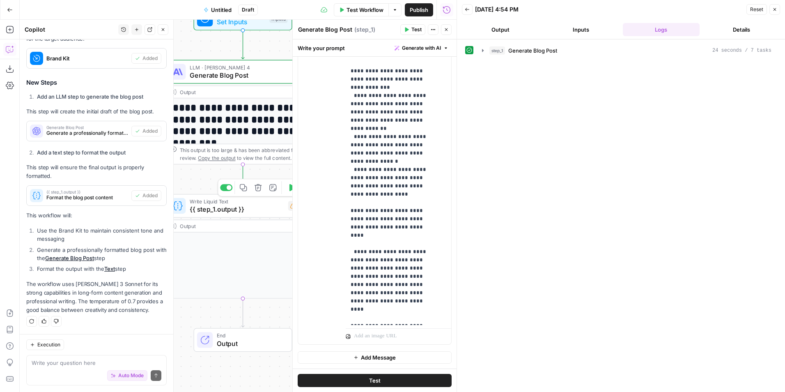
click at [264, 210] on span "{{ step_1.output }}" at bounding box center [237, 209] width 94 height 10
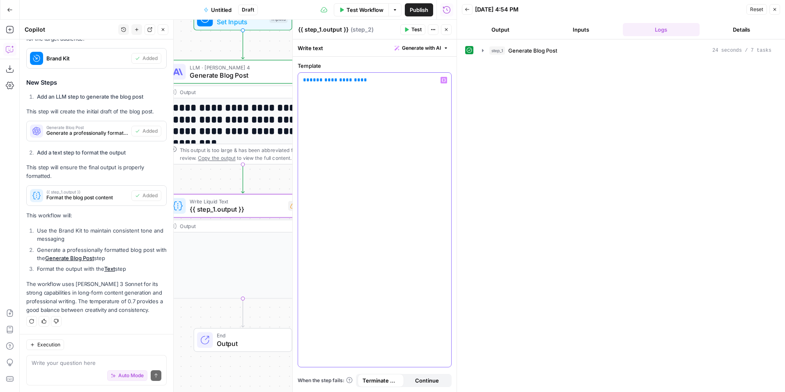
click at [334, 80] on span "**********" at bounding box center [335, 79] width 51 height 5
click at [377, 10] on span "Test Workflow" at bounding box center [365, 10] width 37 height 8
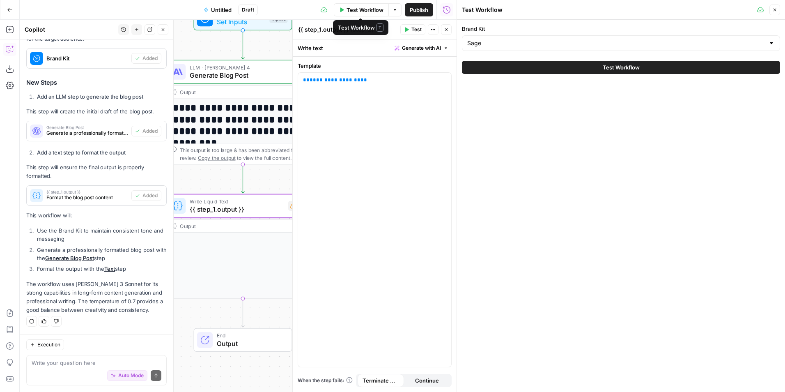
click at [510, 58] on div "Test Workflow" at bounding box center [621, 67] width 318 height 23
click at [510, 61] on button "Test Workflow" at bounding box center [621, 67] width 318 height 13
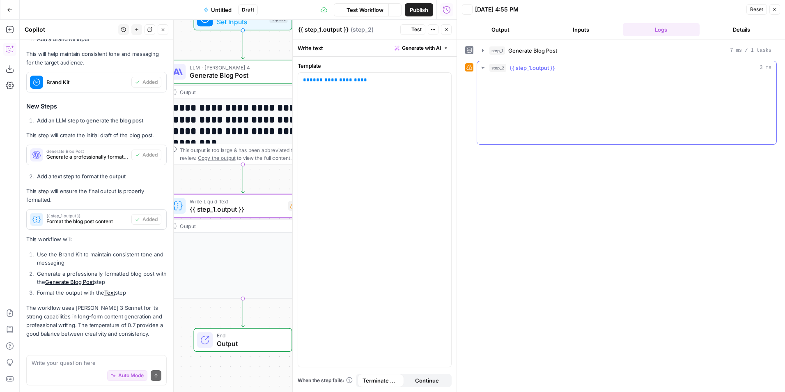
scroll to position [581, 0]
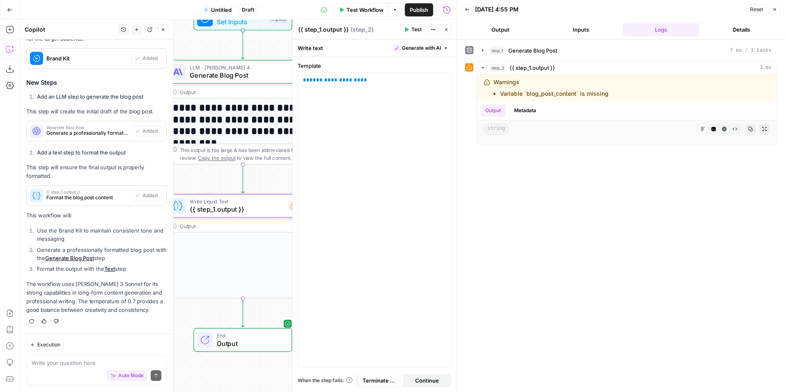
click at [6, 7] on button "Go Back" at bounding box center [9, 9] width 15 height 15
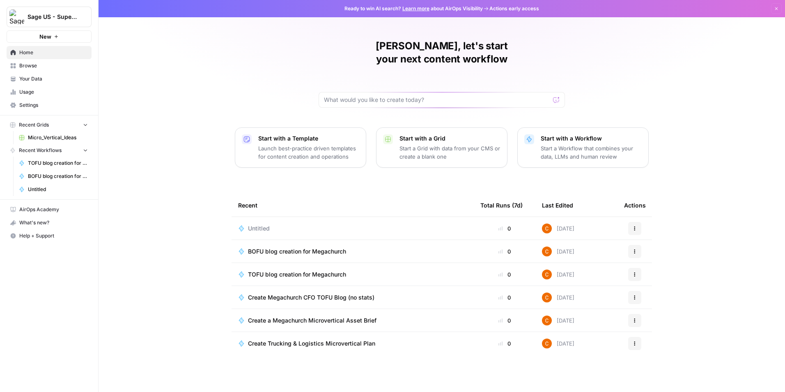
drag, startPoint x: 417, startPoint y: 97, endPoint x: 424, endPoint y: 86, distance: 12.5
click at [418, 97] on div "[PERSON_NAME], let's start your next content workflow Start with a Template Lau…" at bounding box center [442, 196] width 687 height 392
click at [424, 96] on input "text" at bounding box center [437, 100] width 226 height 8
paste input "Loremi Dolor: Sitame c adipiscingelit seddoeius Temporinc Utla etdo magn aliqua…"
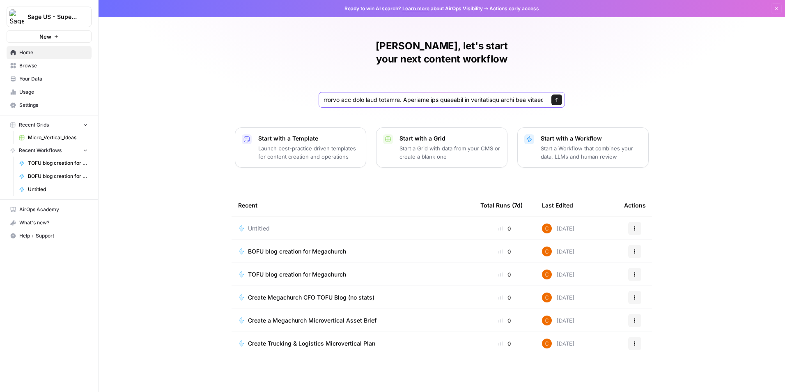
type input "Loremi Dolor: Sitame c adipiscingelit seddoeius Temporinc Utla etdo magn aliqua…"
click at [563, 92] on div "Send" at bounding box center [442, 100] width 246 height 16
click at [560, 94] on button "Send" at bounding box center [557, 99] width 11 height 11
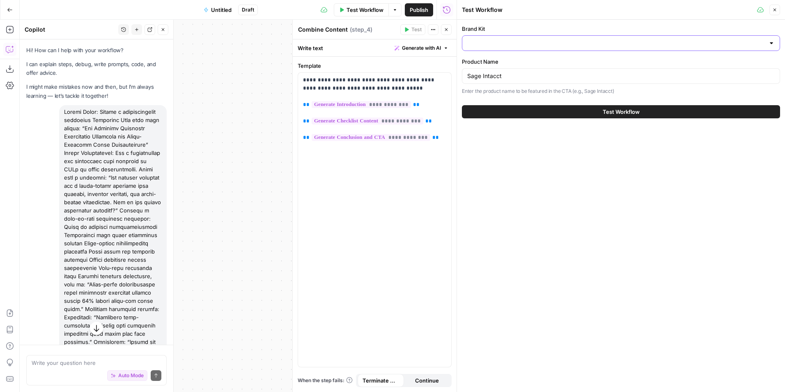
click at [534, 46] on input "Brand Kit" at bounding box center [616, 43] width 298 height 8
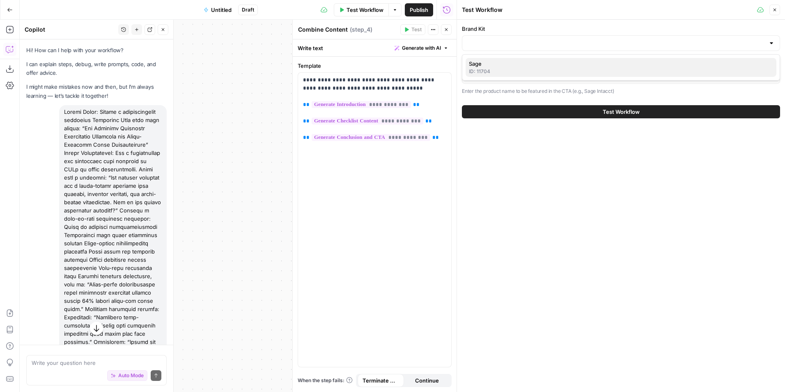
click at [529, 61] on span "Sage" at bounding box center [619, 64] width 301 height 8
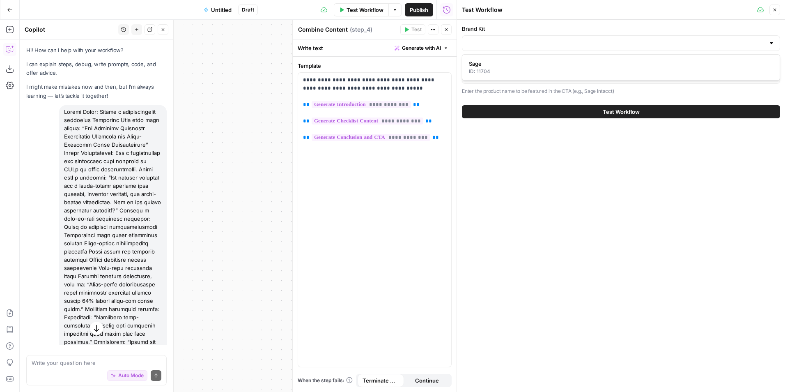
type input "Sage"
click at [515, 108] on button "Test Workflow" at bounding box center [621, 111] width 318 height 13
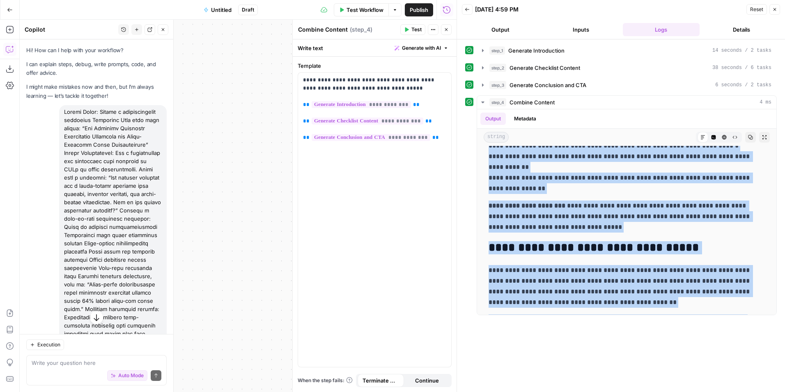
scroll to position [1582, 0]
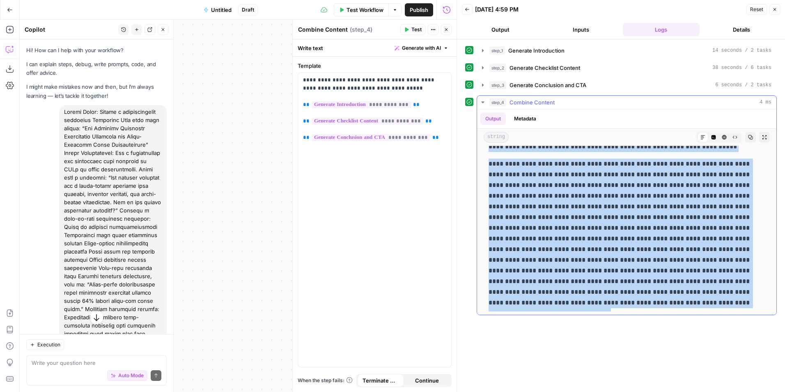
drag, startPoint x: 492, startPoint y: 159, endPoint x: 613, endPoint y: 299, distance: 185.5
copy div "**********"
click at [556, 207] on p at bounding box center [624, 233] width 270 height 149
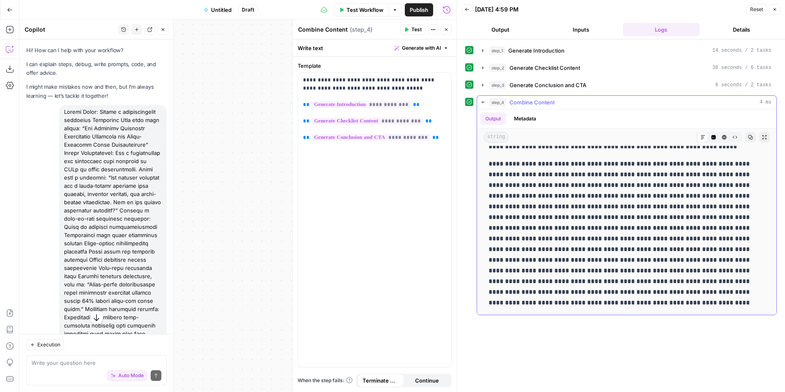
click at [480, 99] on button "step_4 Combine Content 4 ms" at bounding box center [626, 102] width 299 height 13
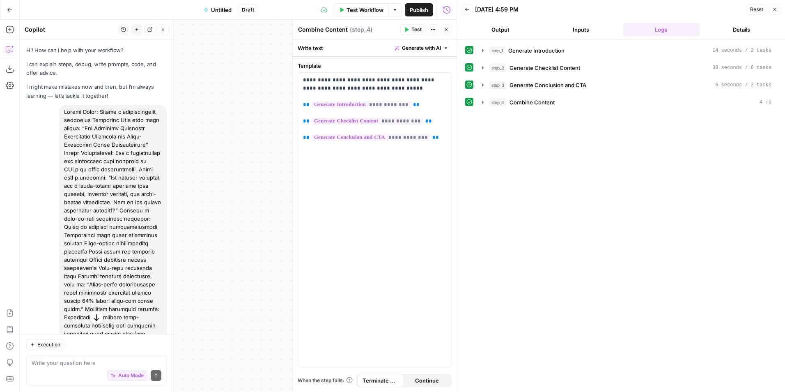
click at [407, 10] on button "Publish" at bounding box center [419, 9] width 28 height 13
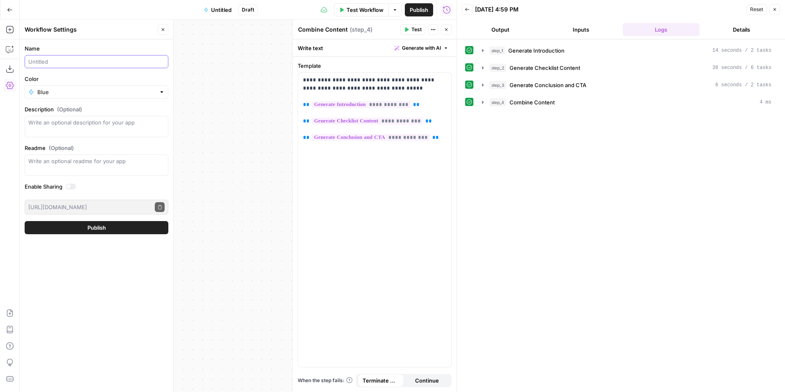
click at [93, 62] on input "Name" at bounding box center [96, 61] width 136 height 8
click at [32, 62] on input "BOFU blog creation for Megachurch" at bounding box center [96, 61] width 136 height 8
type input "MOFU blog creation for Megachurch"
click at [115, 234] on form "Name MOFU blog creation for Megachurch Color Blue Description (Optional) Readme…" at bounding box center [97, 139] width 154 height 200
click at [115, 230] on button "Publish" at bounding box center [97, 227] width 144 height 13
